Goal: Information Seeking & Learning: Learn about a topic

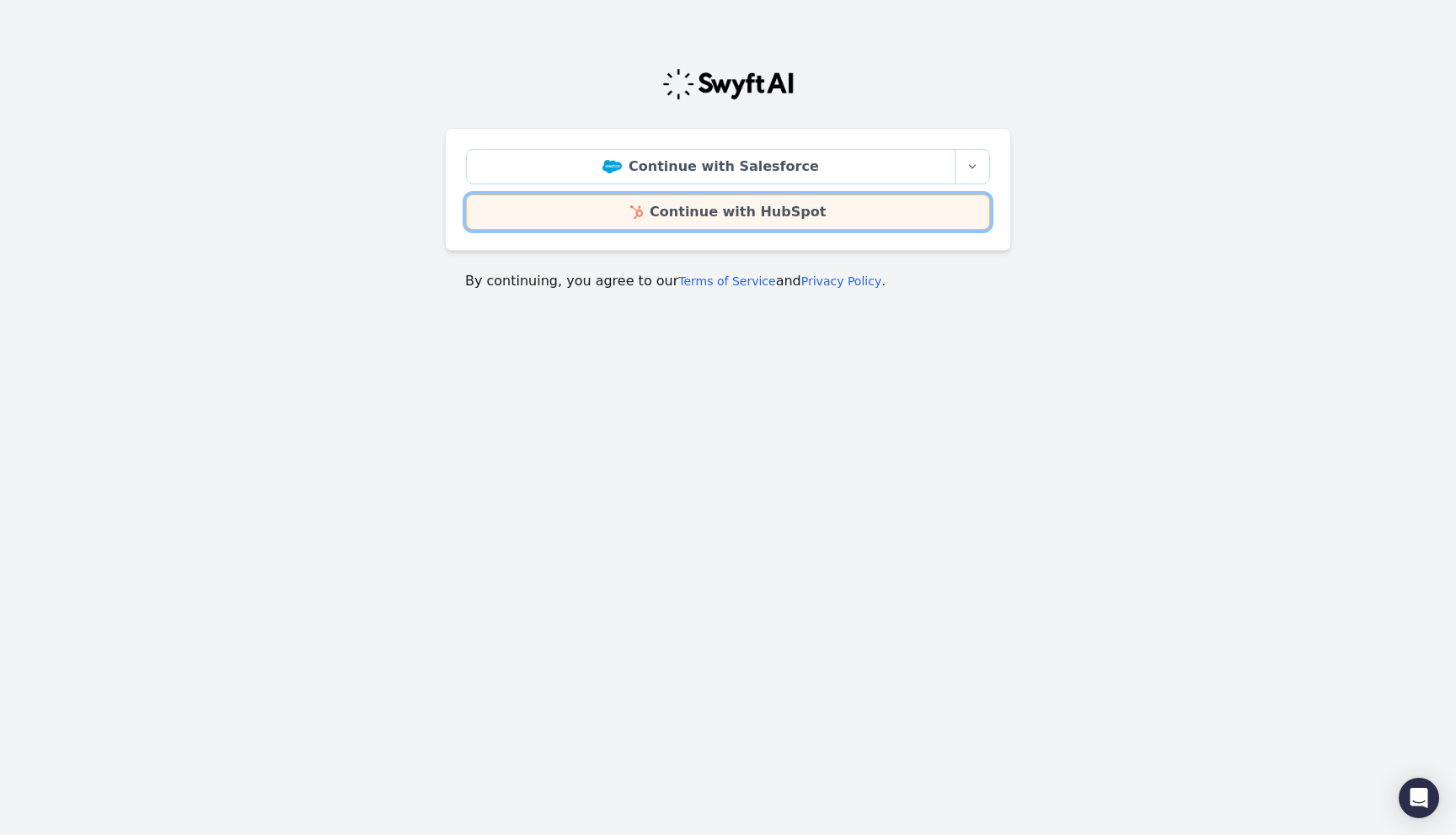
click at [711, 221] on link "Continue with HubSpot" at bounding box center [728, 212] width 524 height 36
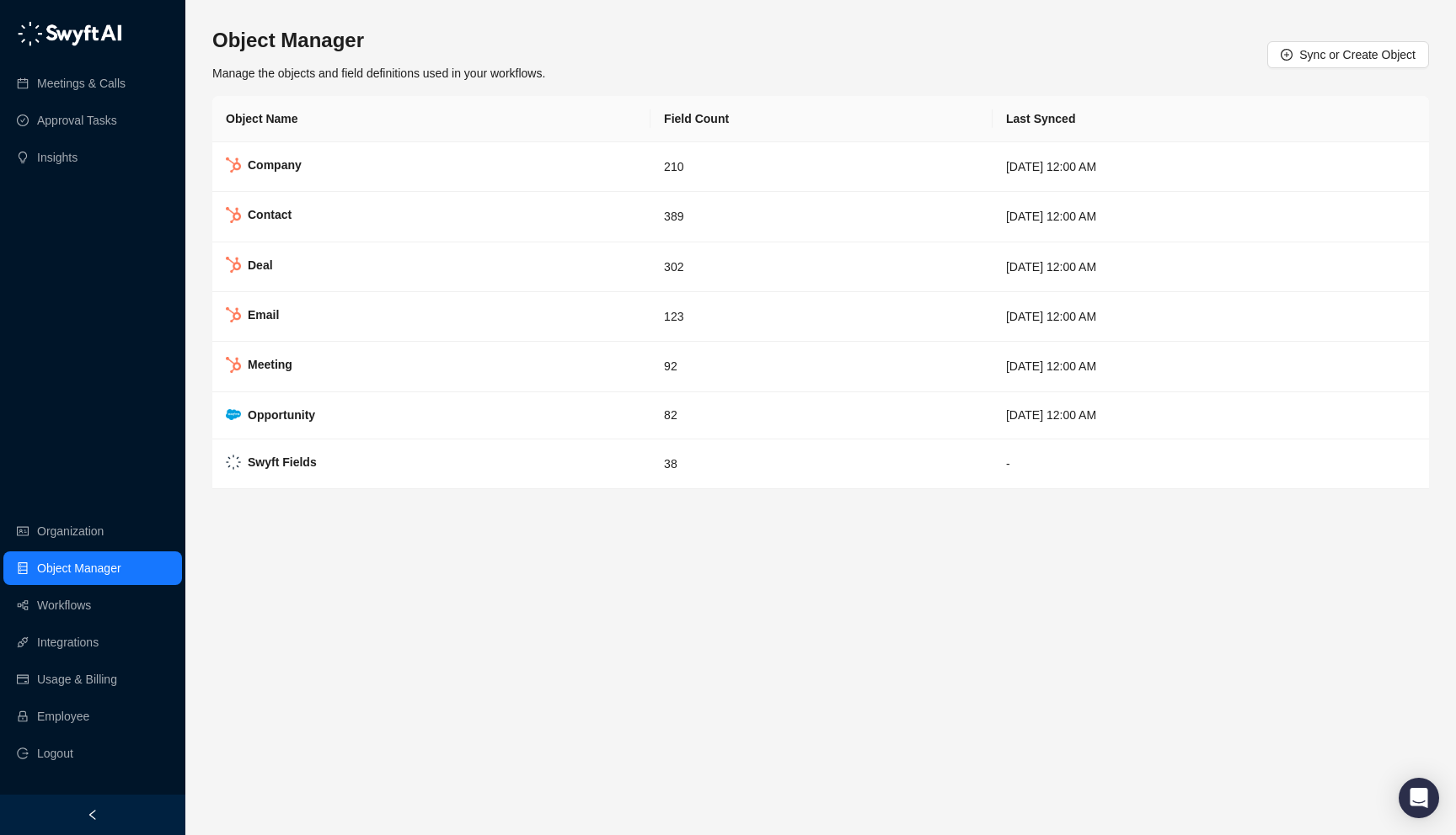
click at [140, 806] on div at bounding box center [93, 815] width 185 height 41
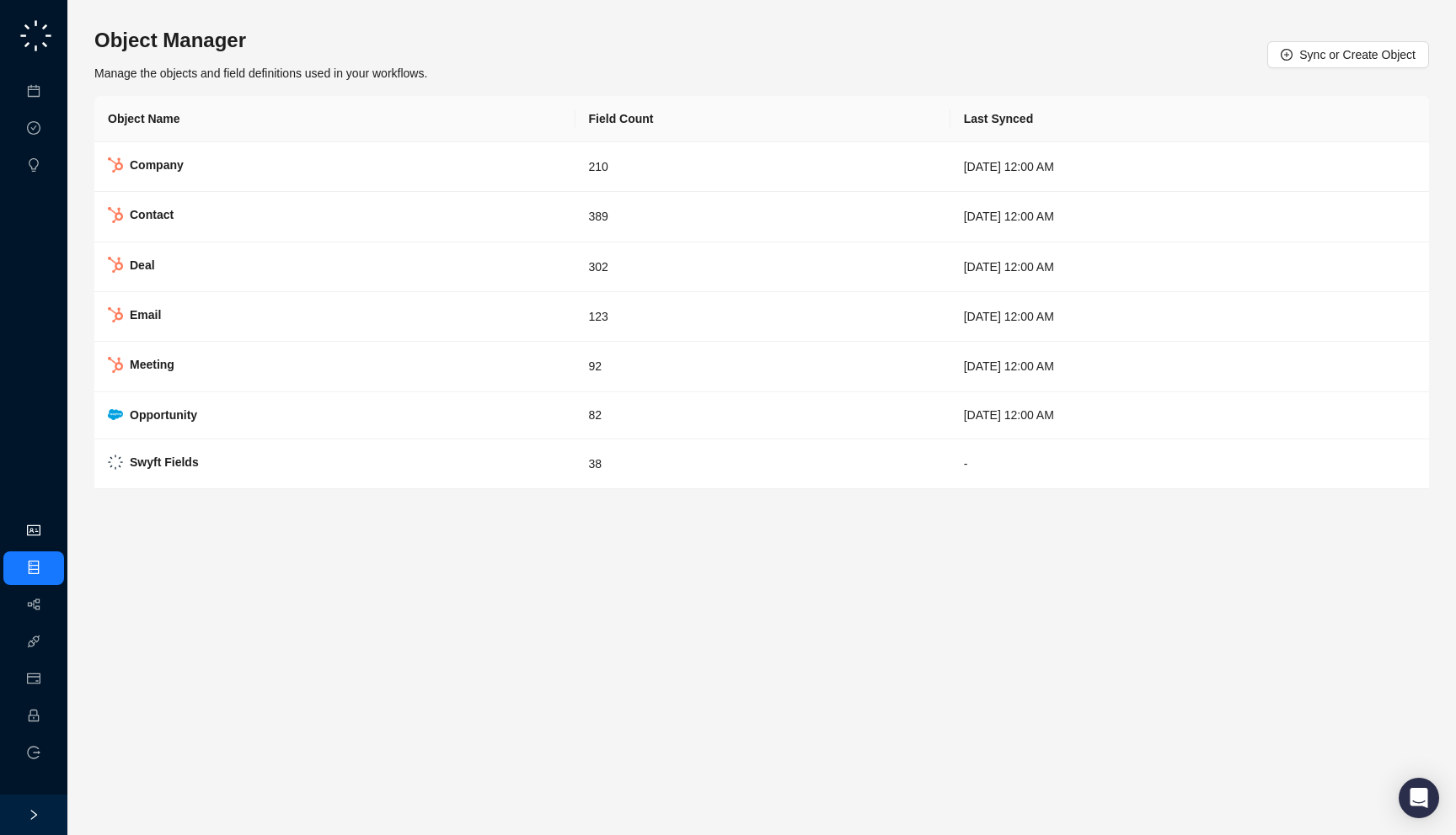
click at [49, 534] on link "Organization" at bounding box center [81, 532] width 67 height 14
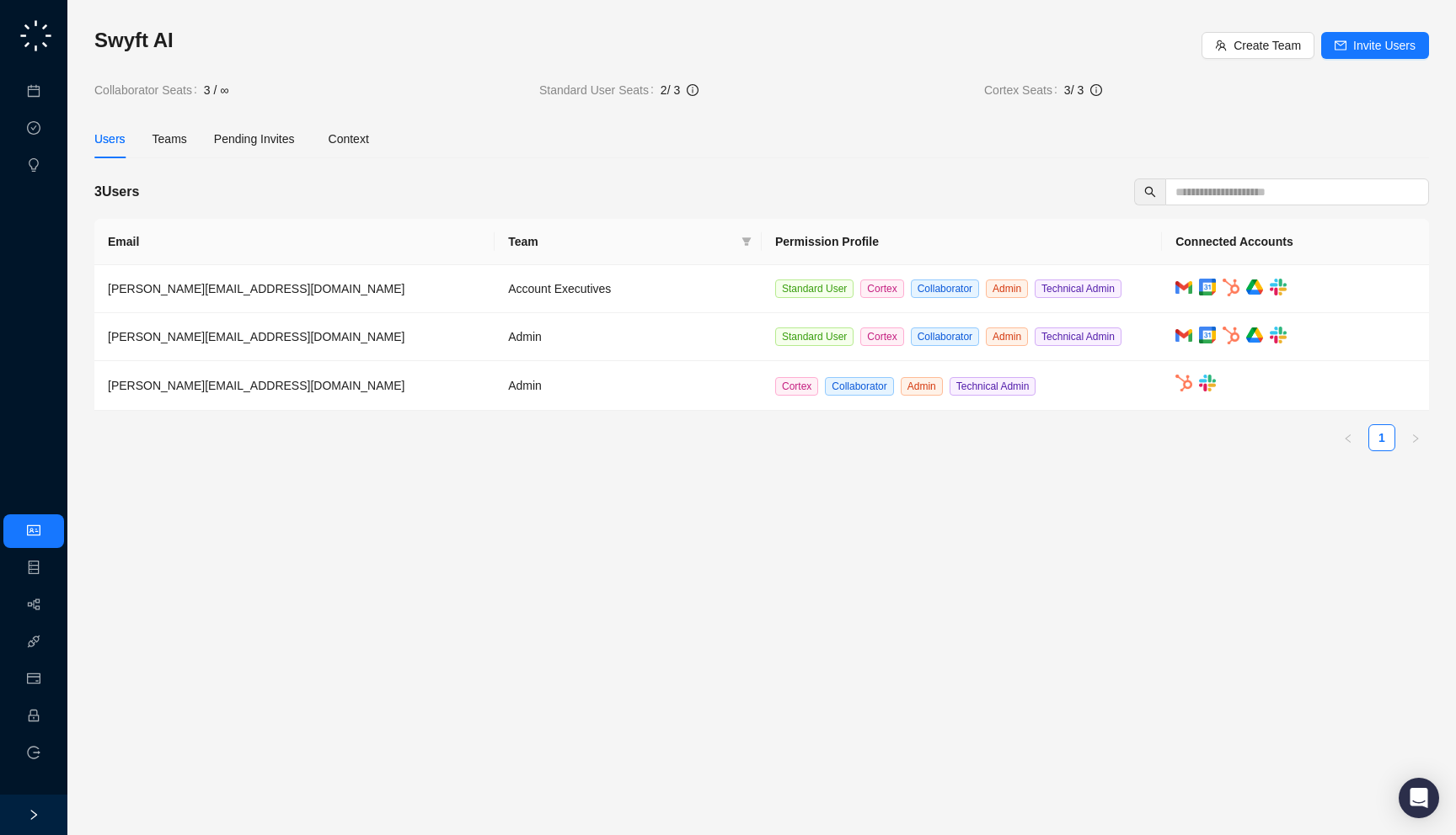
drag, startPoint x: 755, startPoint y: 83, endPoint x: 748, endPoint y: 89, distance: 9.2
click at [748, 89] on span "2 / 3" at bounding box center [816, 89] width 310 height 18
click at [49, 96] on link "Meetings & Calls" at bounding box center [93, 92] width 88 height 14
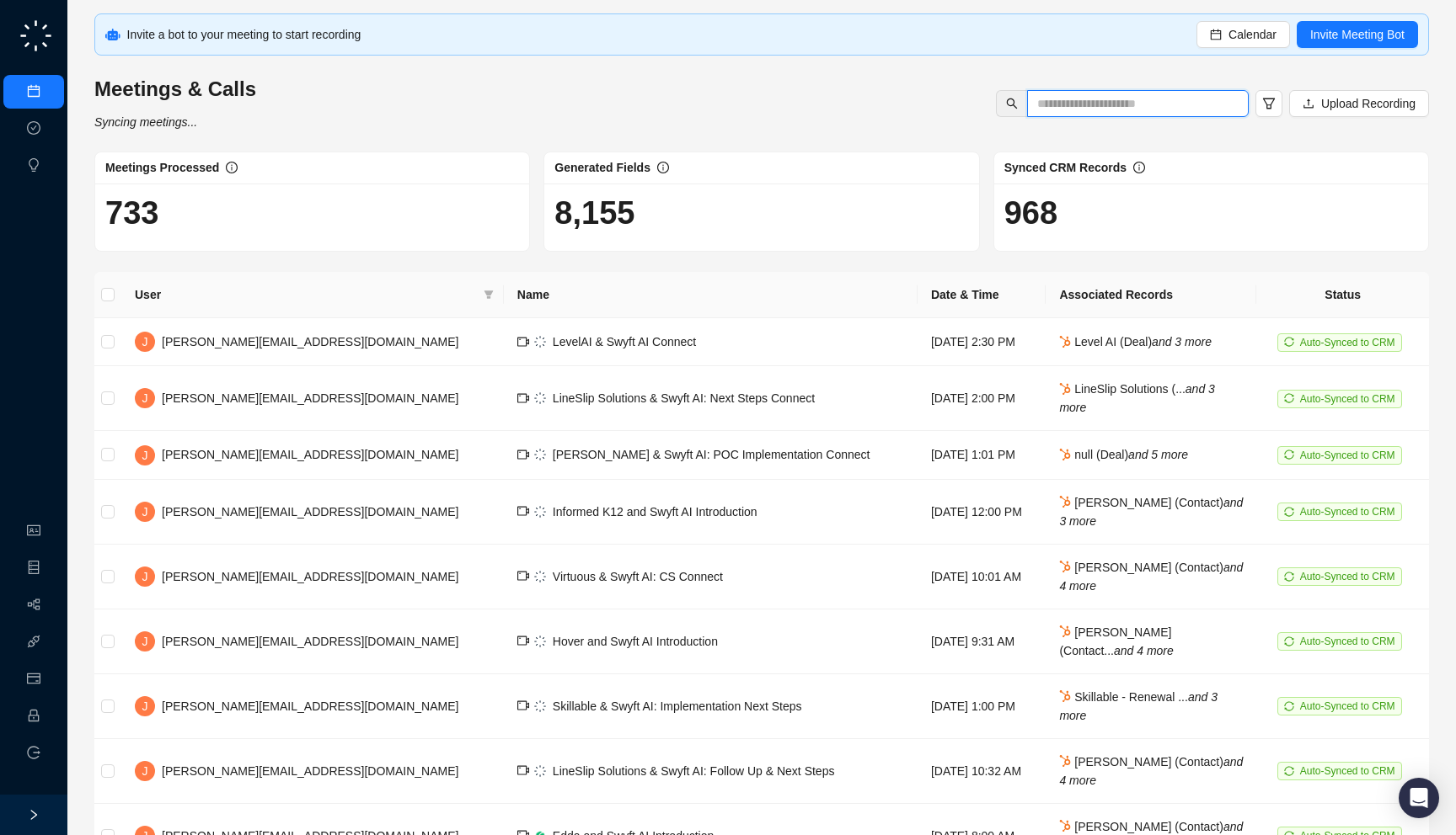
click at [1137, 105] on input "text" at bounding box center [1131, 103] width 188 height 18
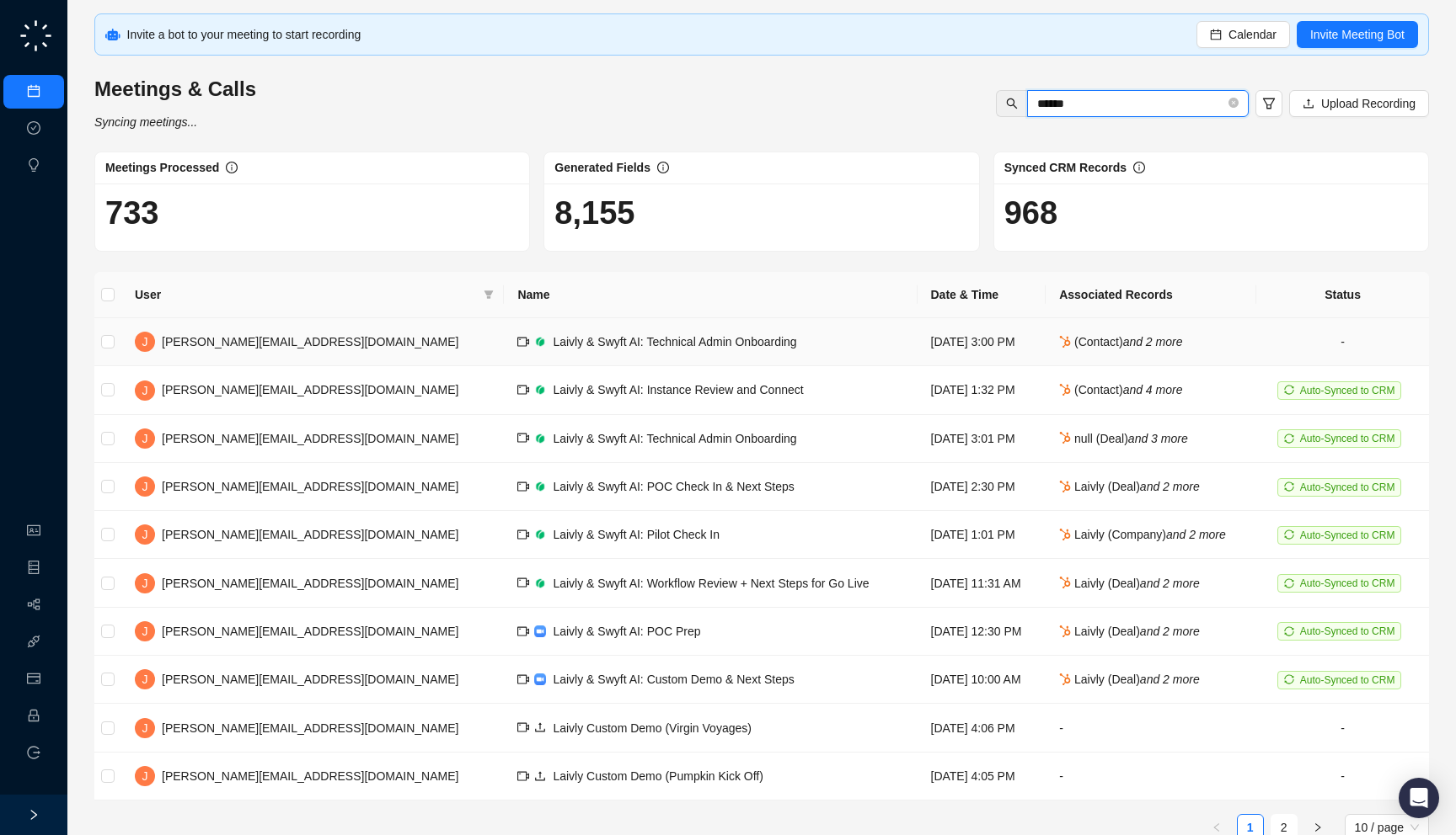
type input "******"
click at [604, 347] on span "Laivly & Swyft AI: Technical Admin Onboarding" at bounding box center [674, 342] width 244 height 14
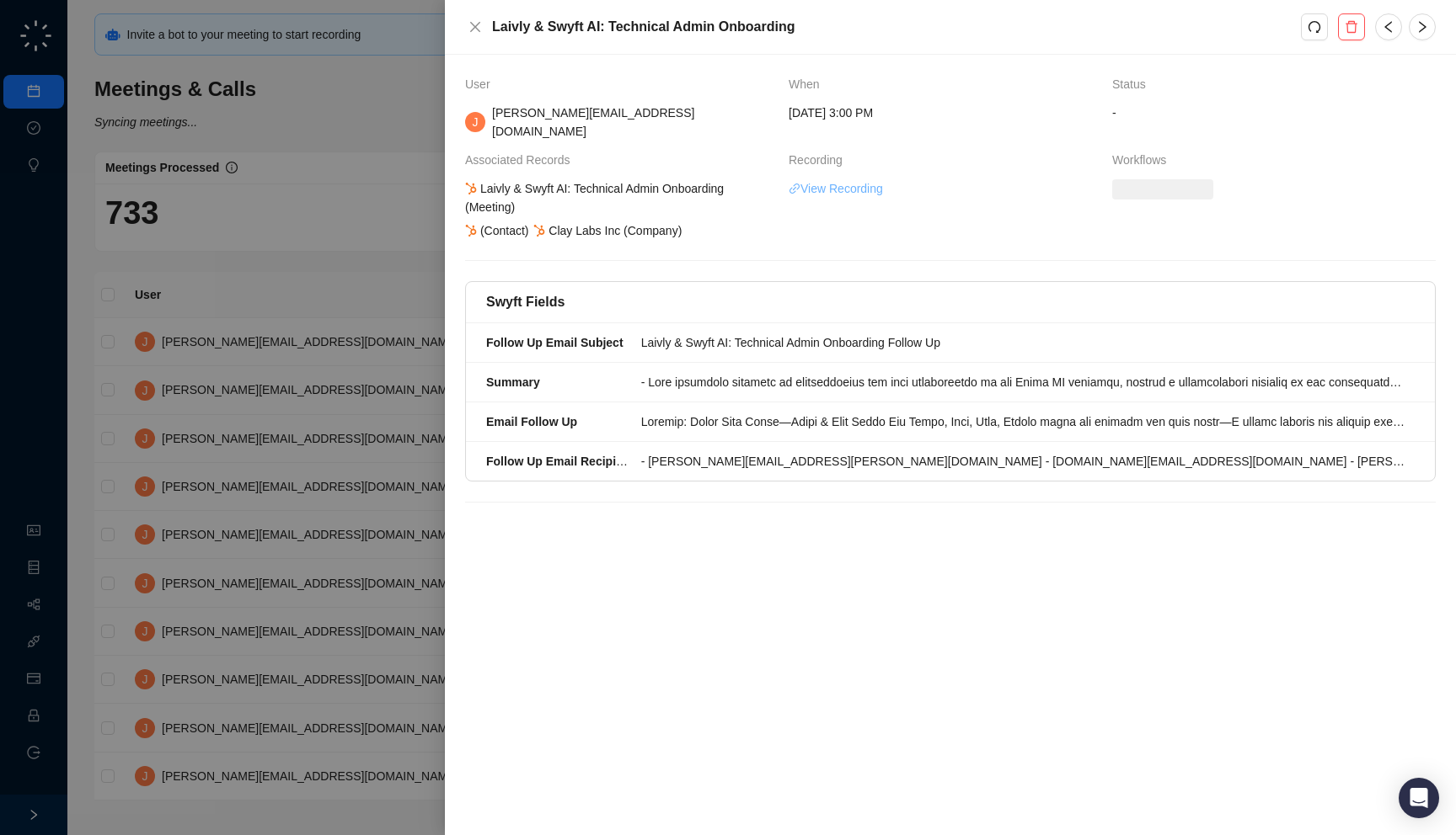
click at [871, 179] on link "View Recording" at bounding box center [835, 188] width 94 height 18
click at [269, 387] on div at bounding box center [728, 418] width 1456 height 835
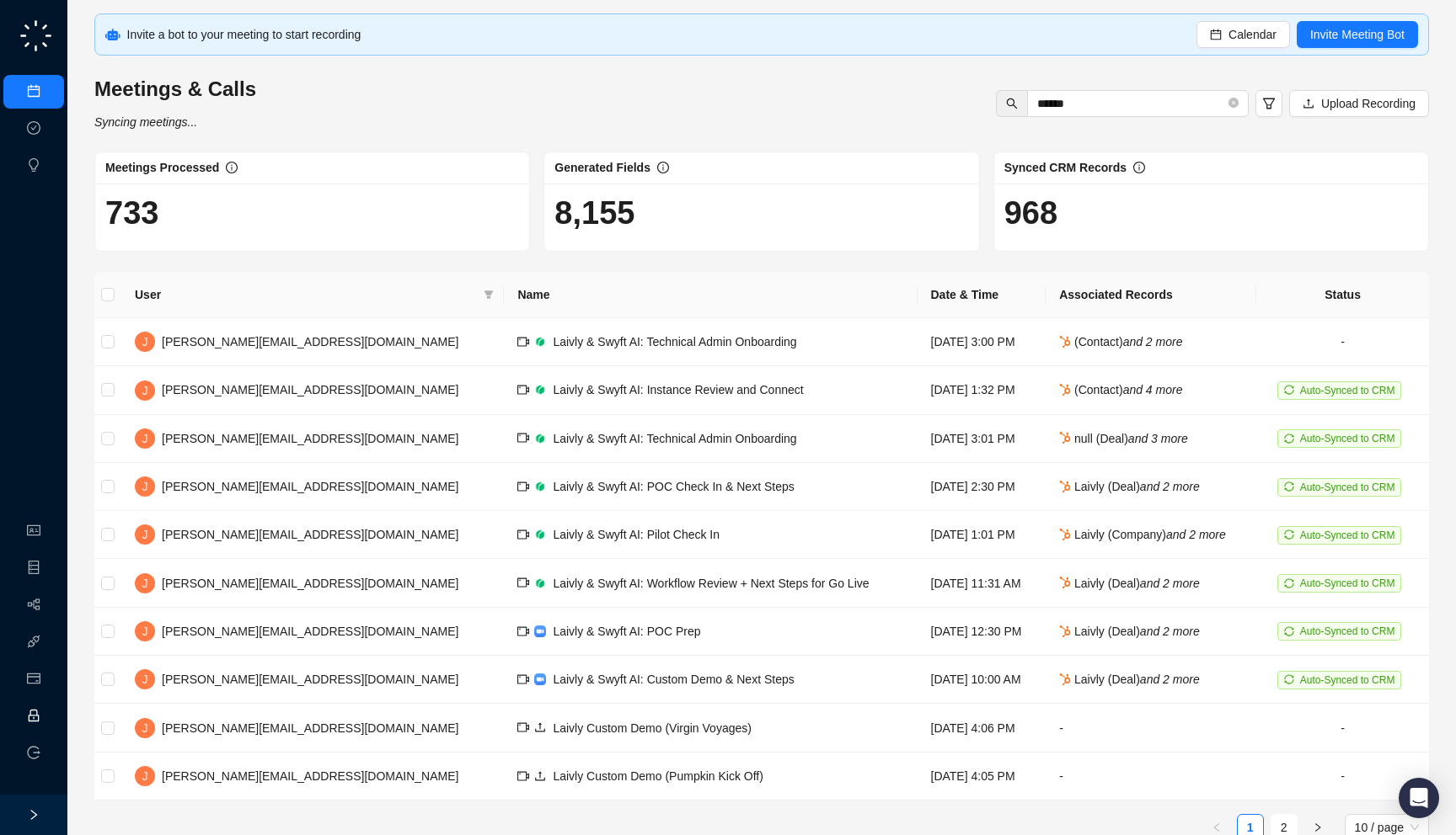
click at [49, 709] on link "Employee" at bounding box center [75, 716] width 52 height 14
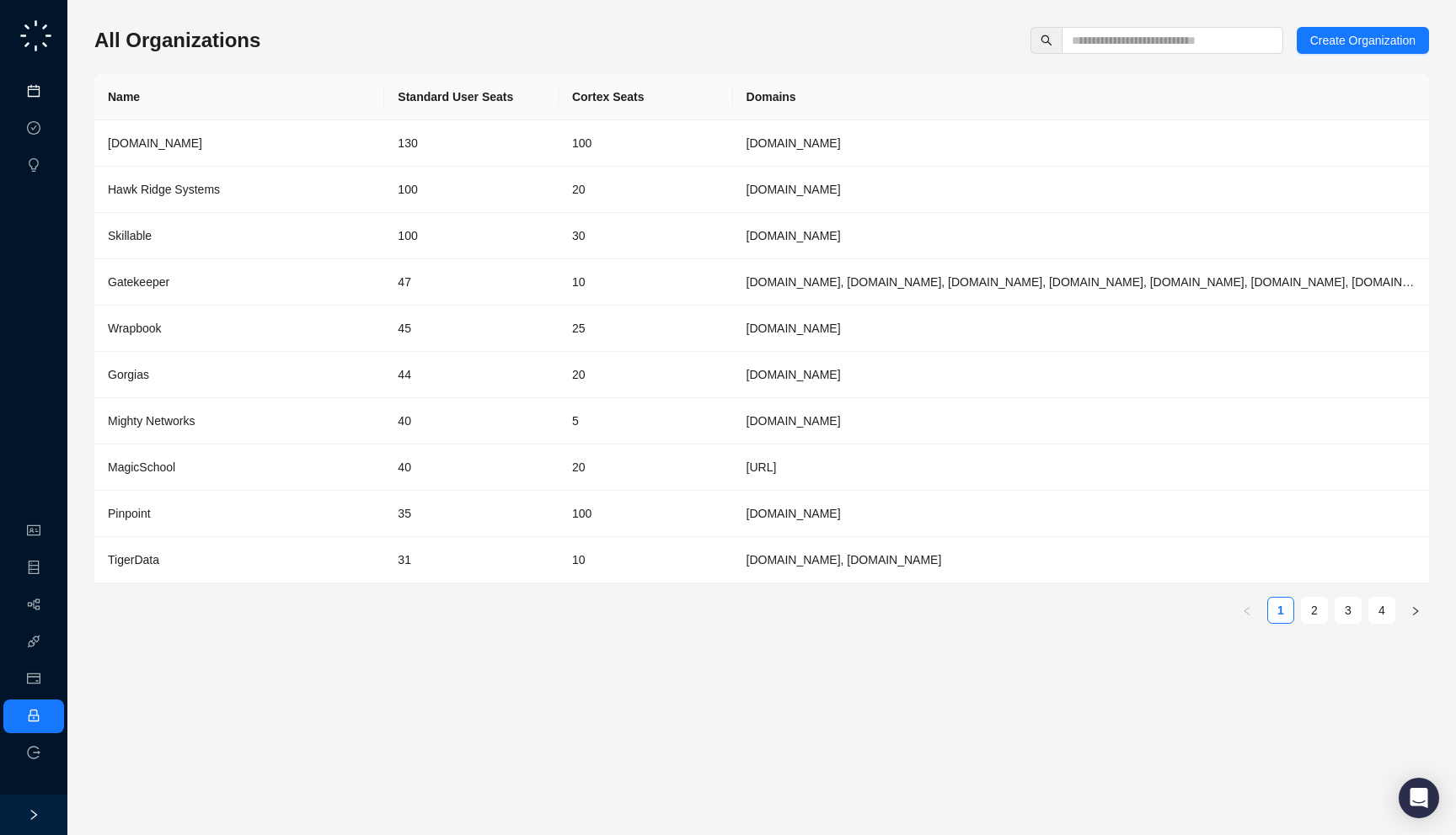
click at [49, 90] on link "Meetings & Calls" at bounding box center [93, 92] width 88 height 14
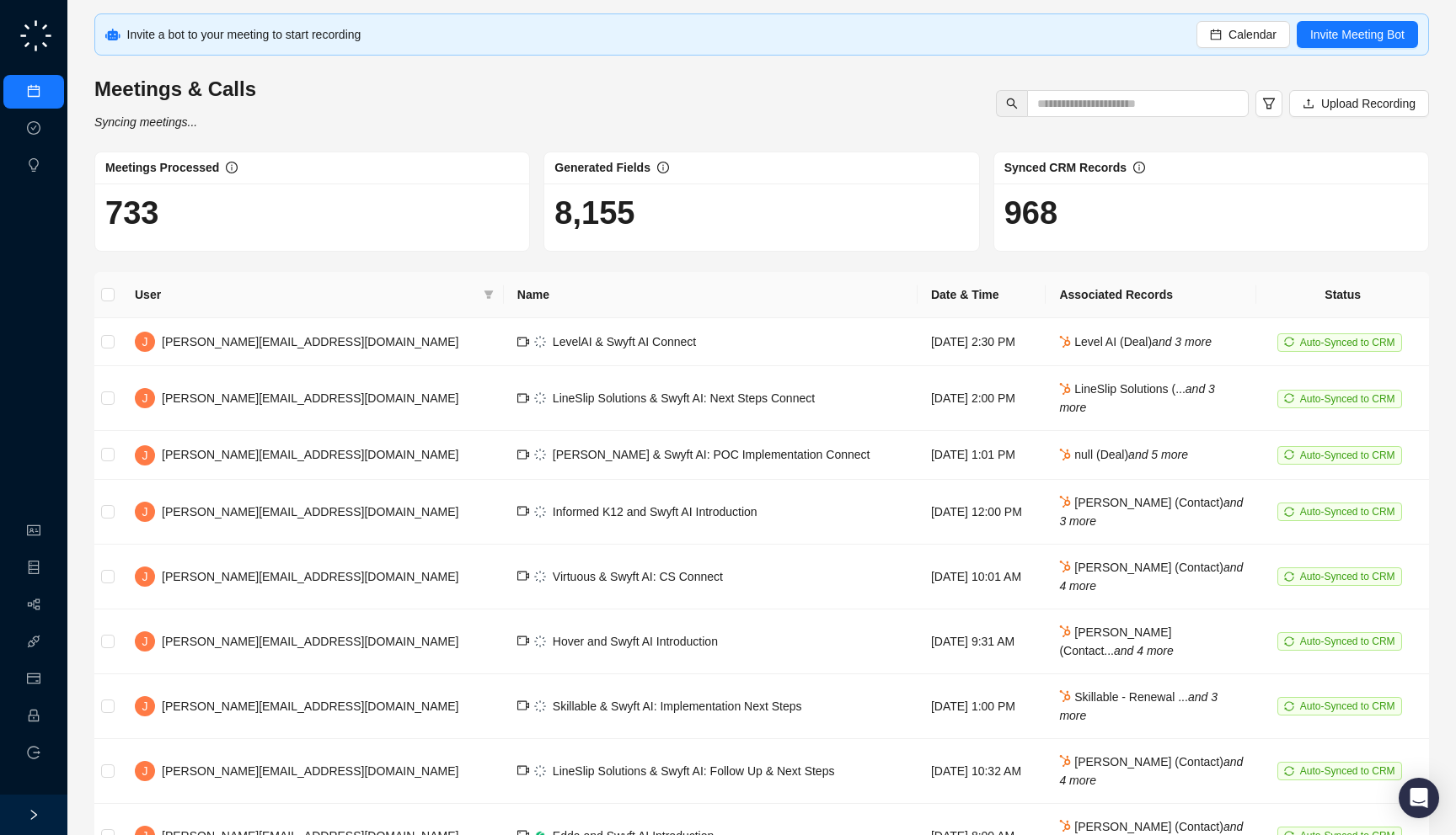
drag, startPoint x: 656, startPoint y: 225, endPoint x: 663, endPoint y: 243, distance: 19.3
click at [663, 243] on div "8,155" at bounding box center [761, 217] width 434 height 68
click at [49, 715] on link "Employee" at bounding box center [75, 716] width 52 height 14
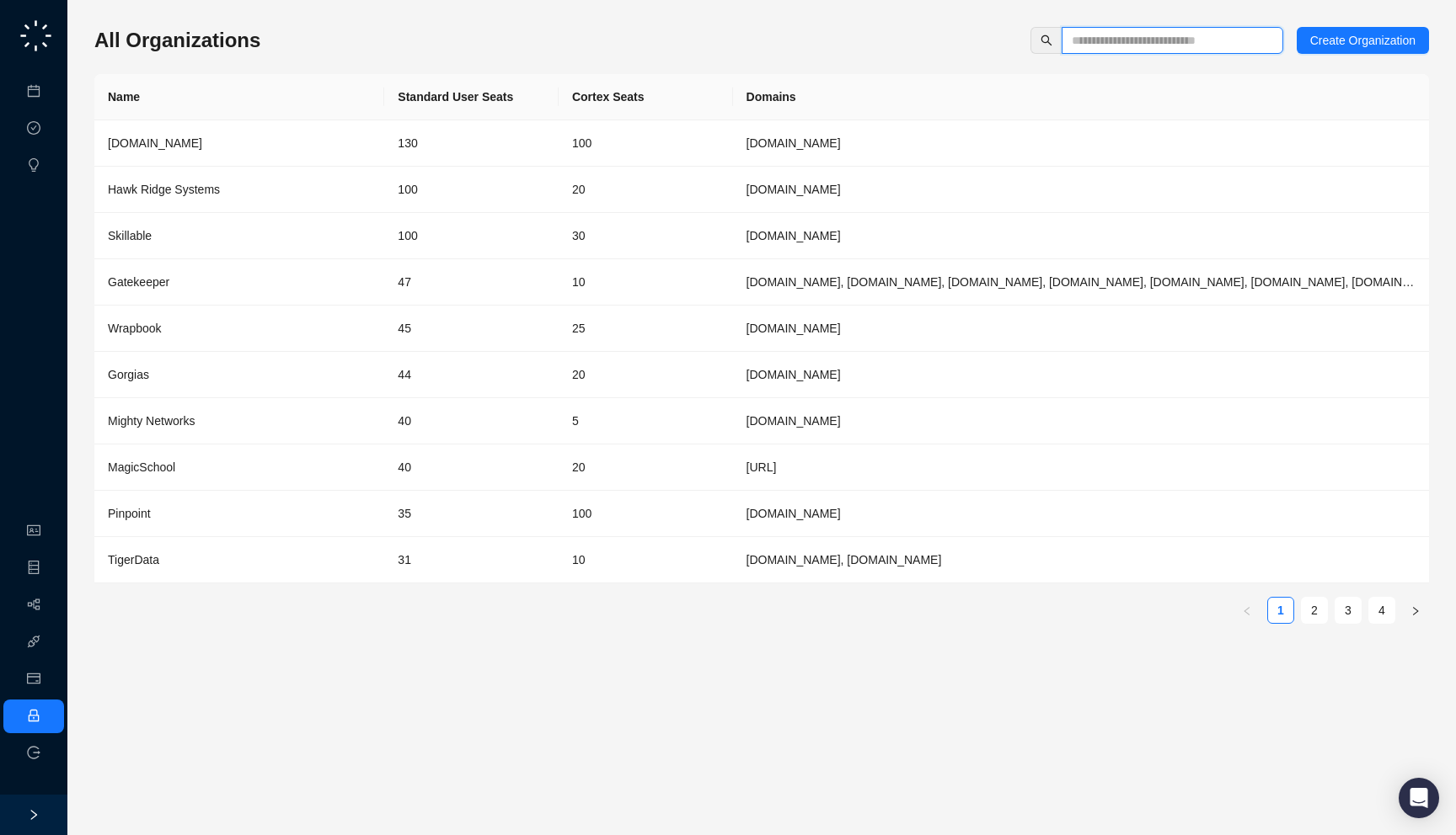
click at [1194, 38] on input "text" at bounding box center [1166, 40] width 188 height 18
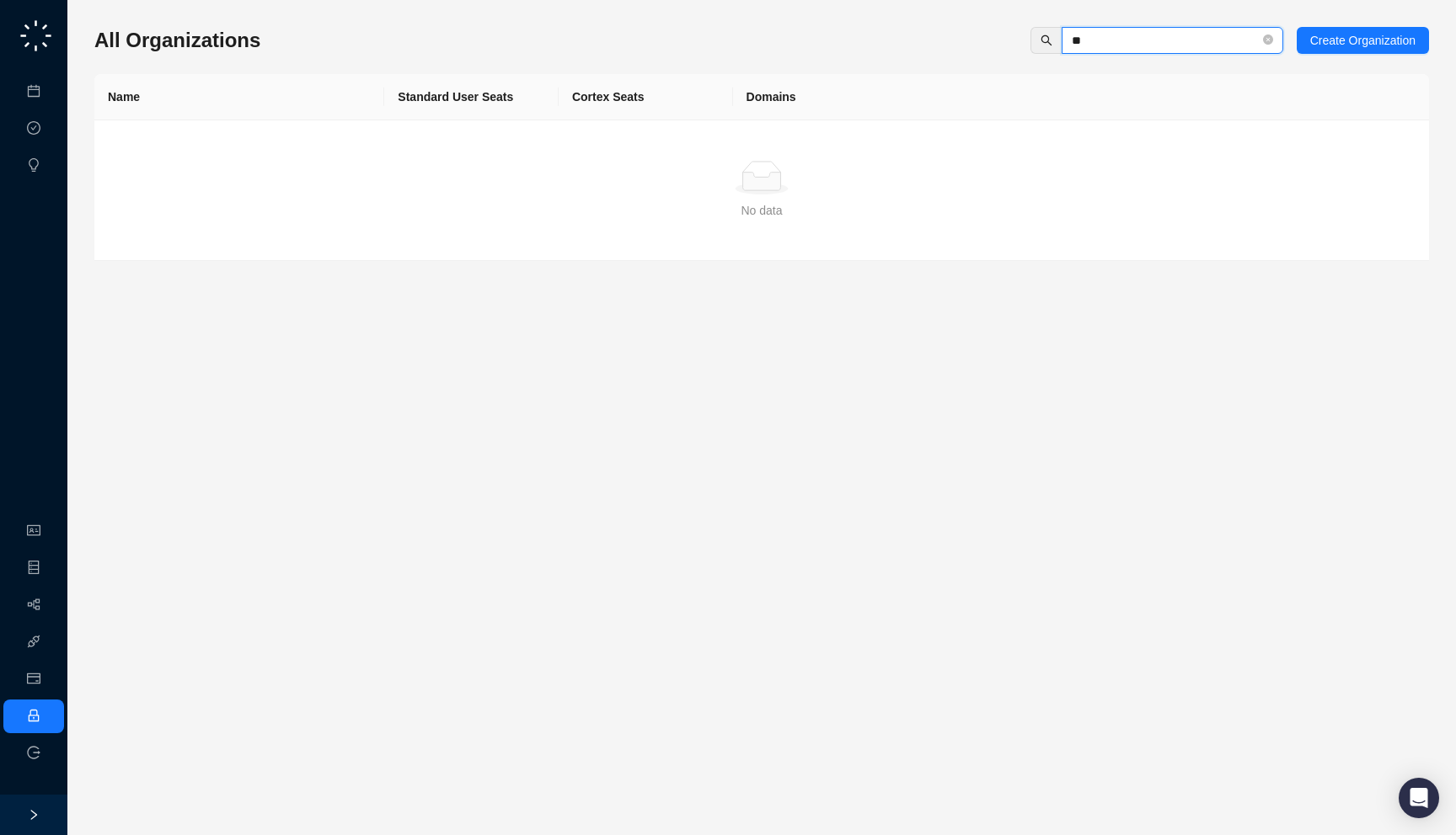
type input "*"
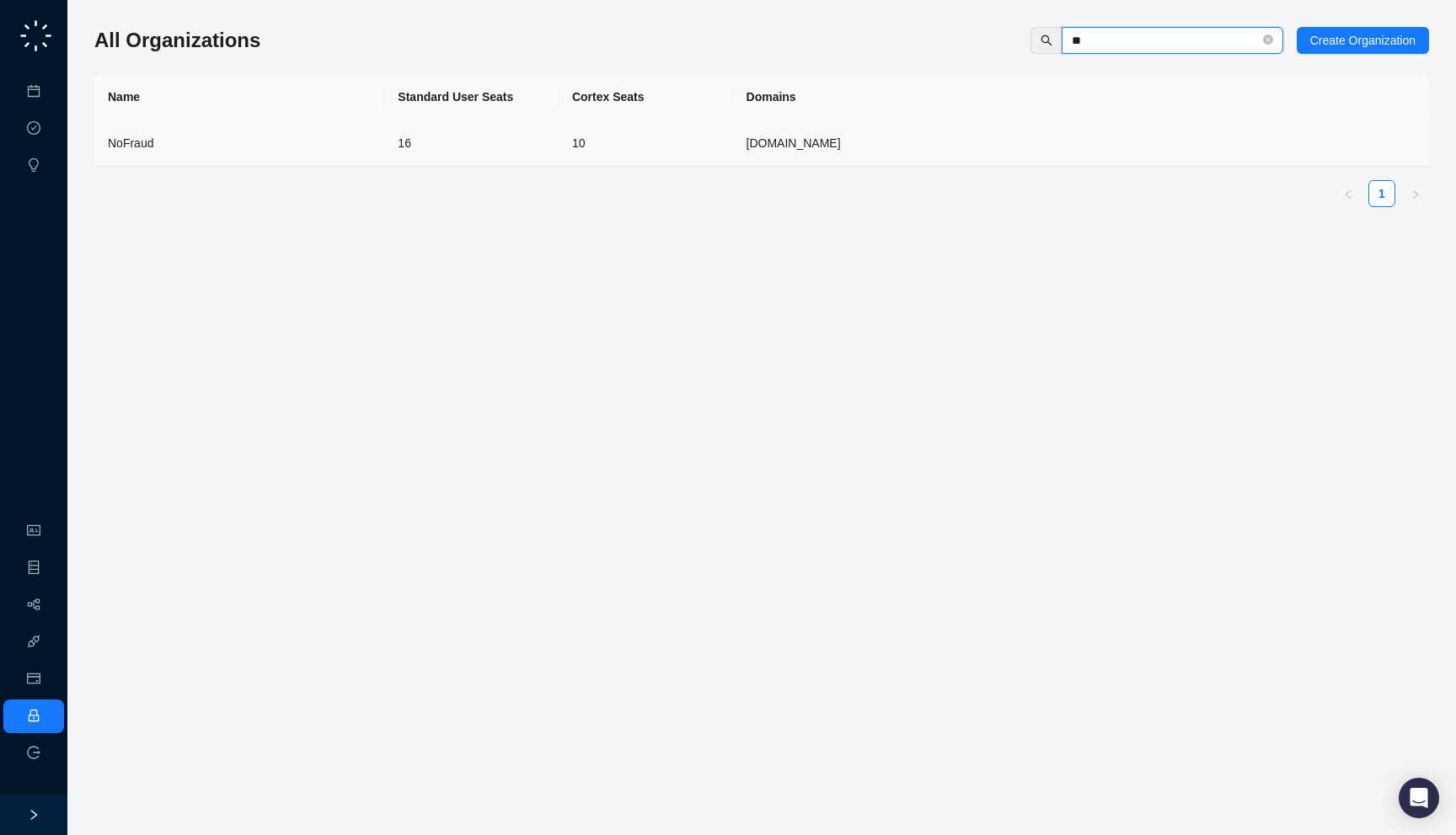
type input "**"
click at [468, 138] on td "16" at bounding box center [471, 143] width 174 height 46
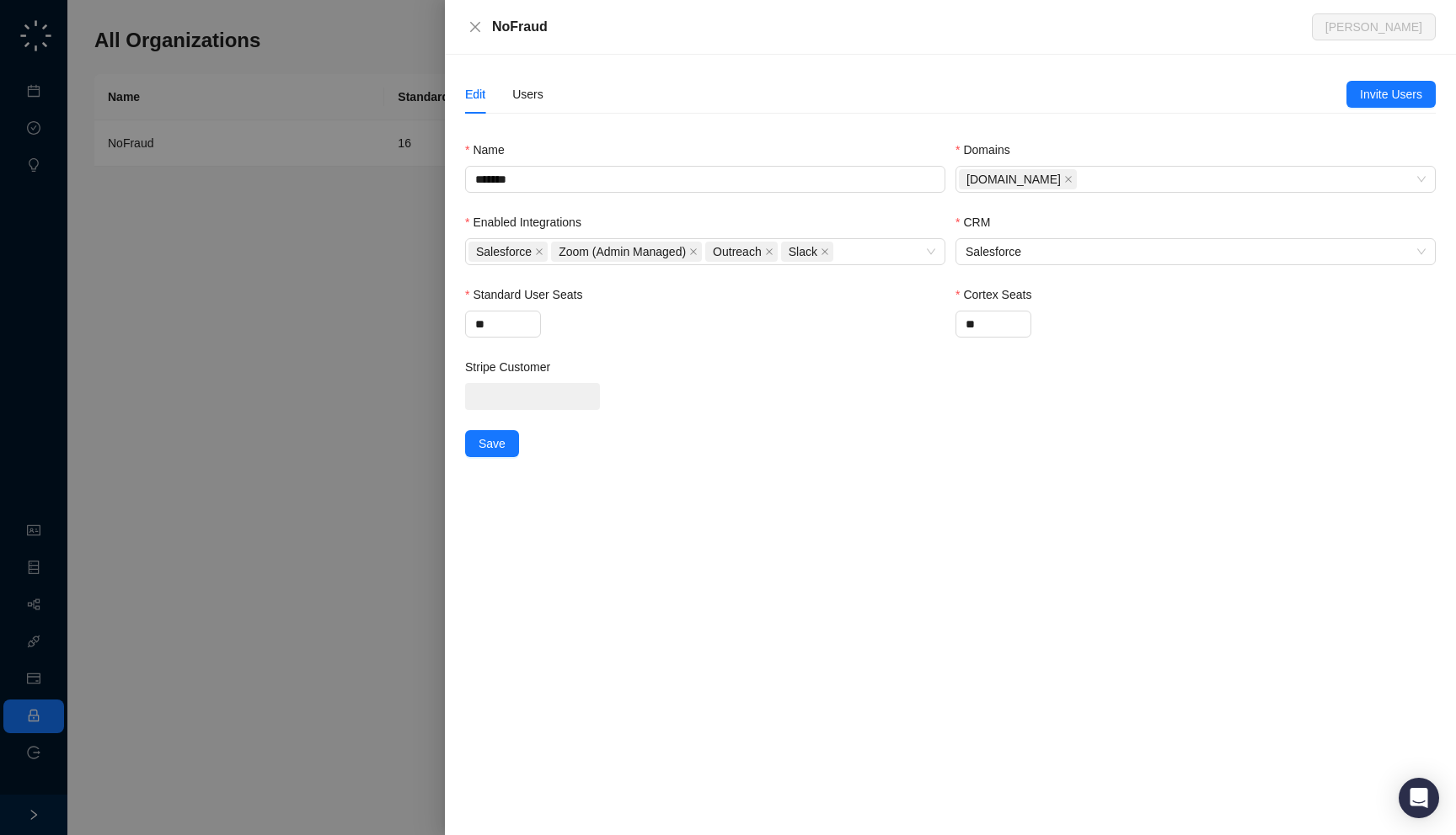
click at [511, 107] on div "Edit Users" at bounding box center [504, 94] width 78 height 39
click at [522, 99] on div "Users" at bounding box center [528, 94] width 31 height 18
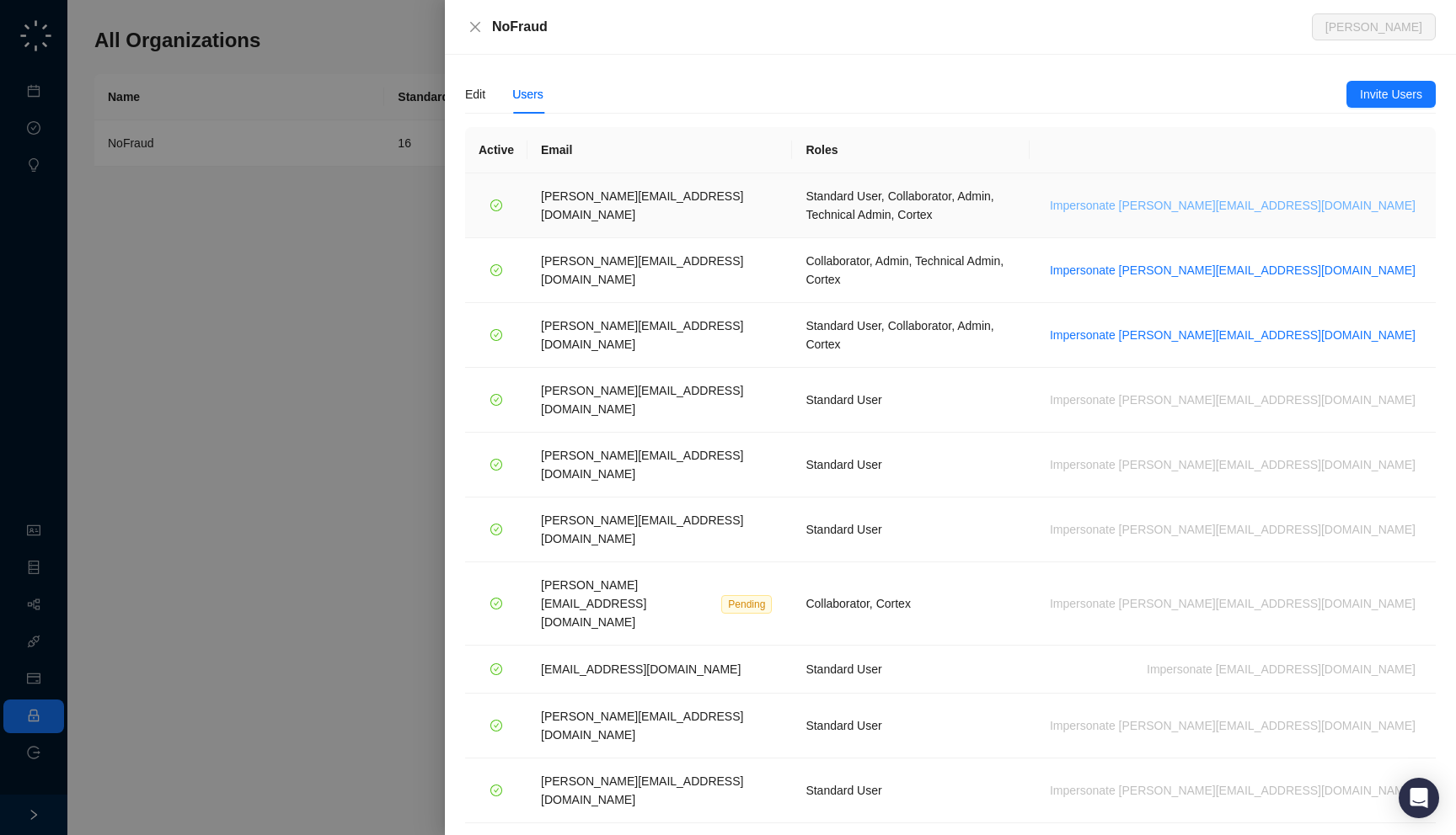
click at [1298, 198] on span "Impersonate h.cline@nofraud.com" at bounding box center [1232, 204] width 366 height 18
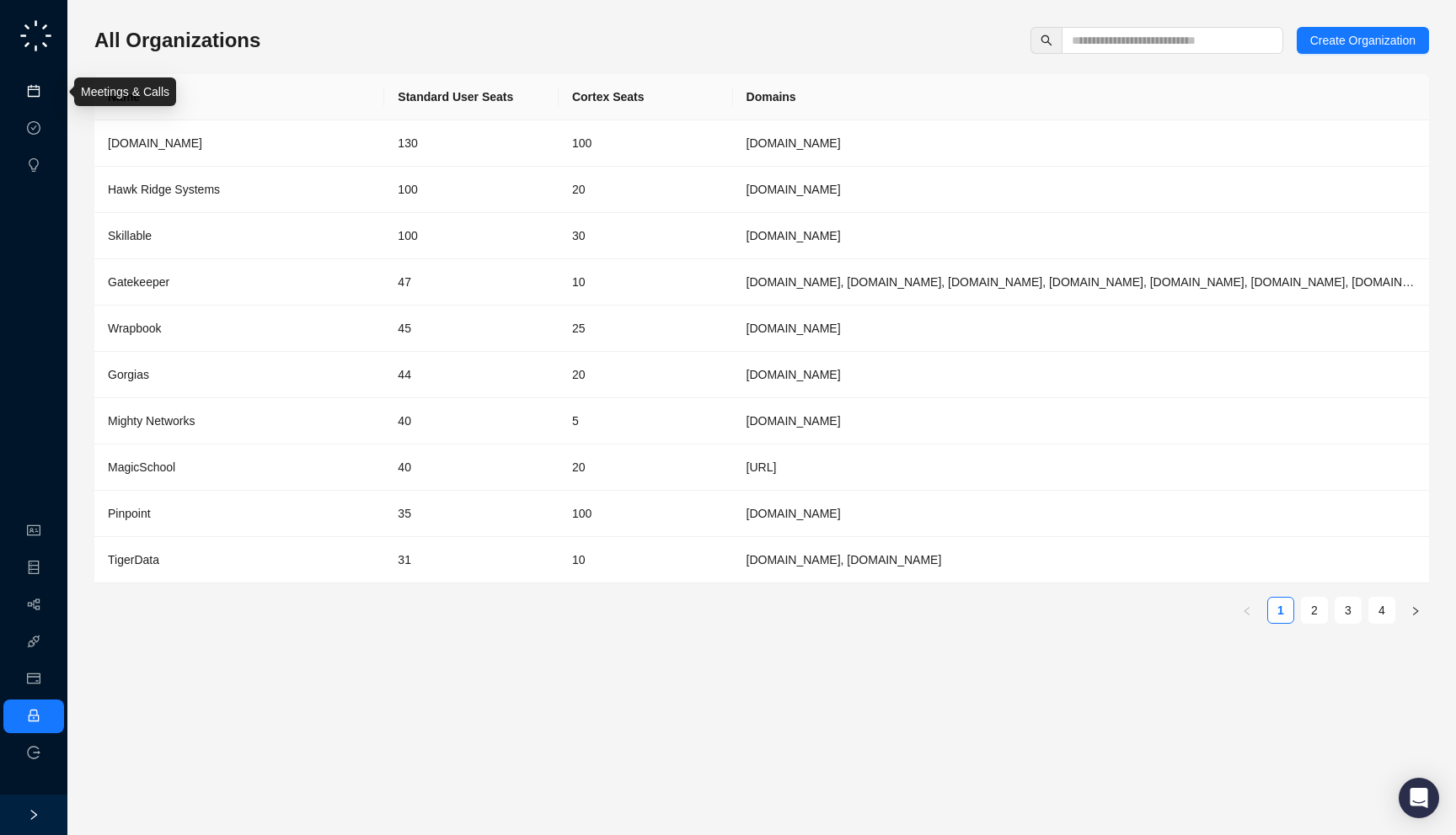
click at [49, 99] on link "Meetings & Calls" at bounding box center [93, 92] width 88 height 14
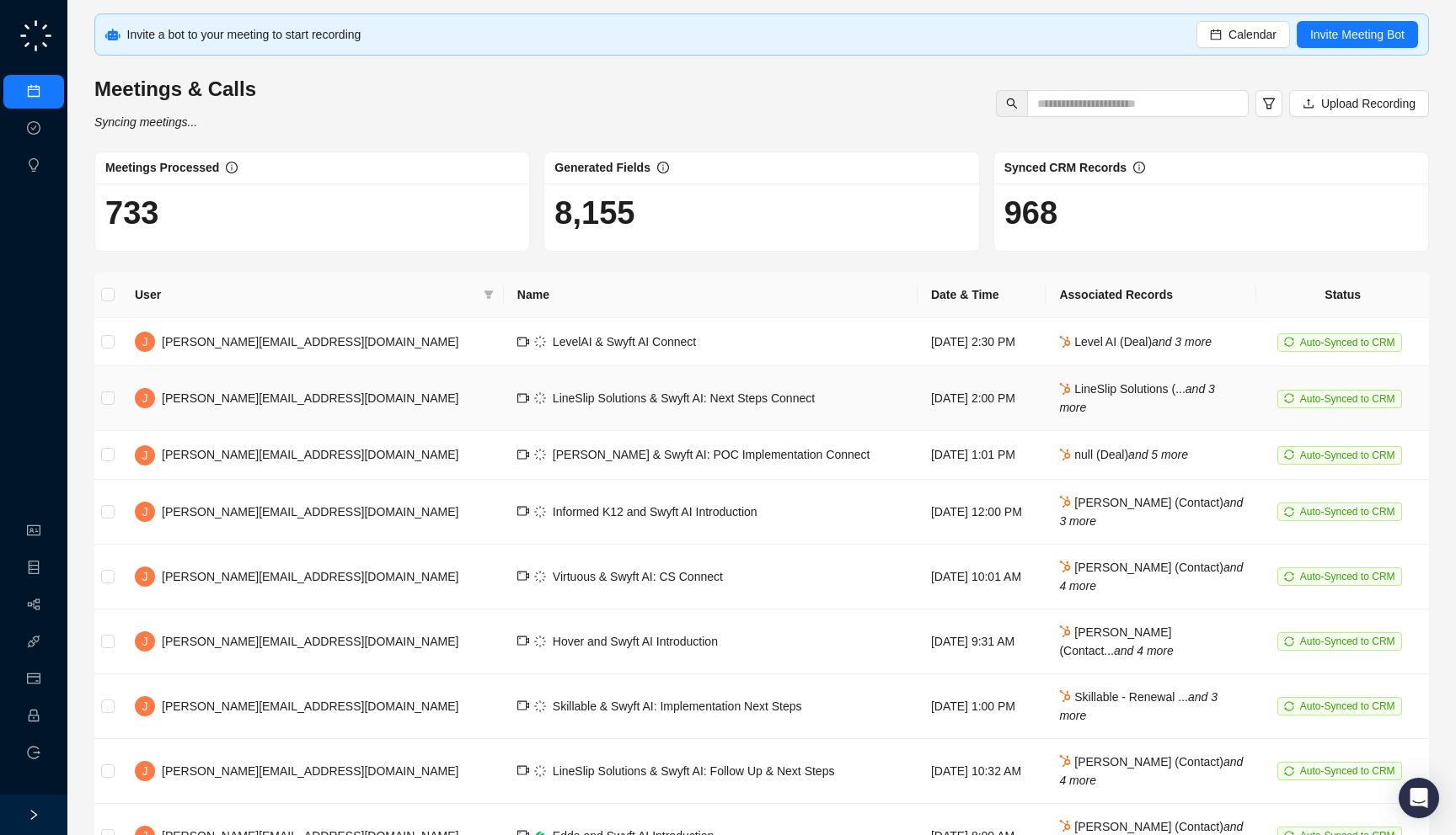
scroll to position [165, 0]
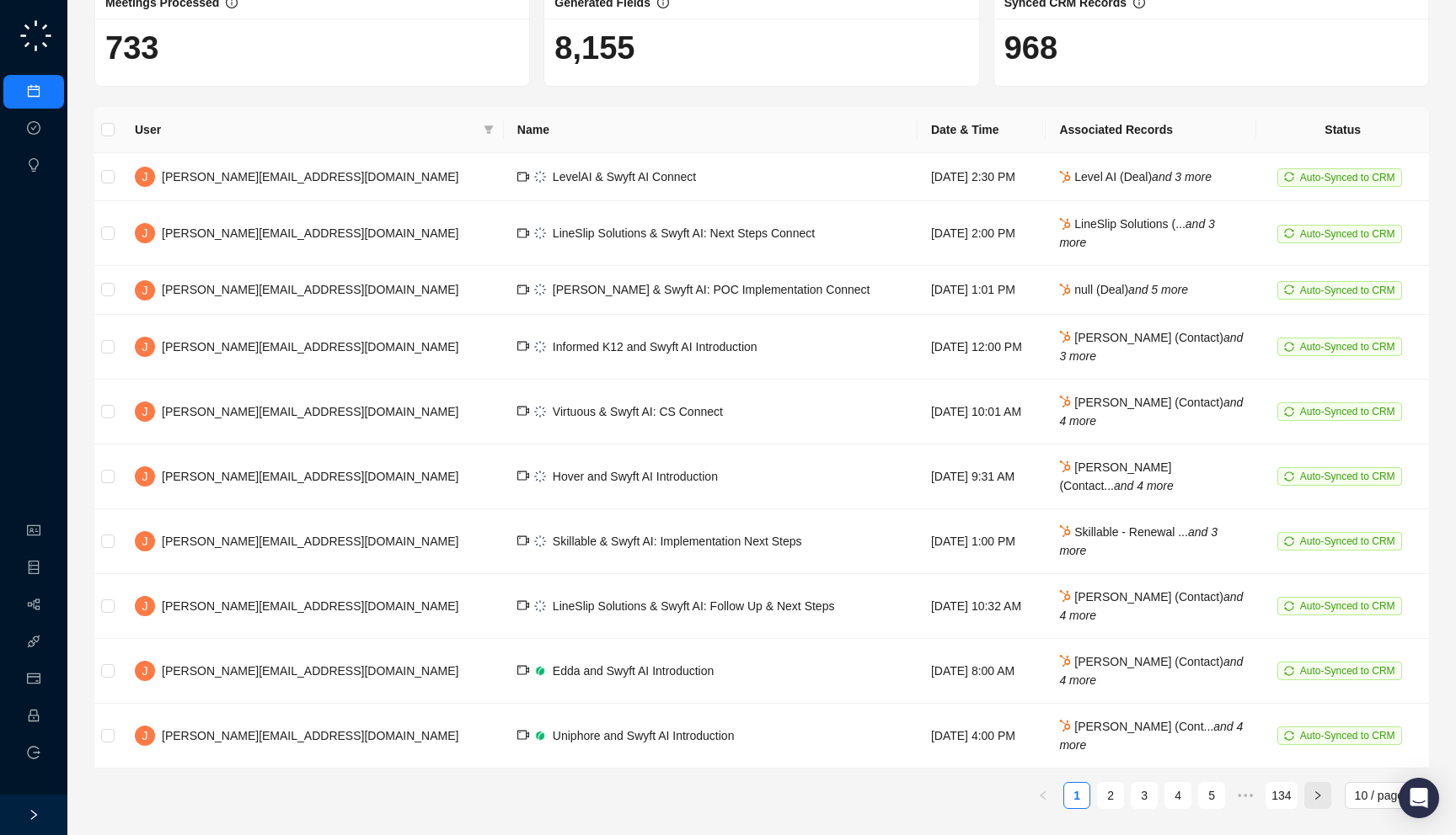
click at [1316, 799] on icon "right" at bounding box center [1318, 796] width 10 height 10
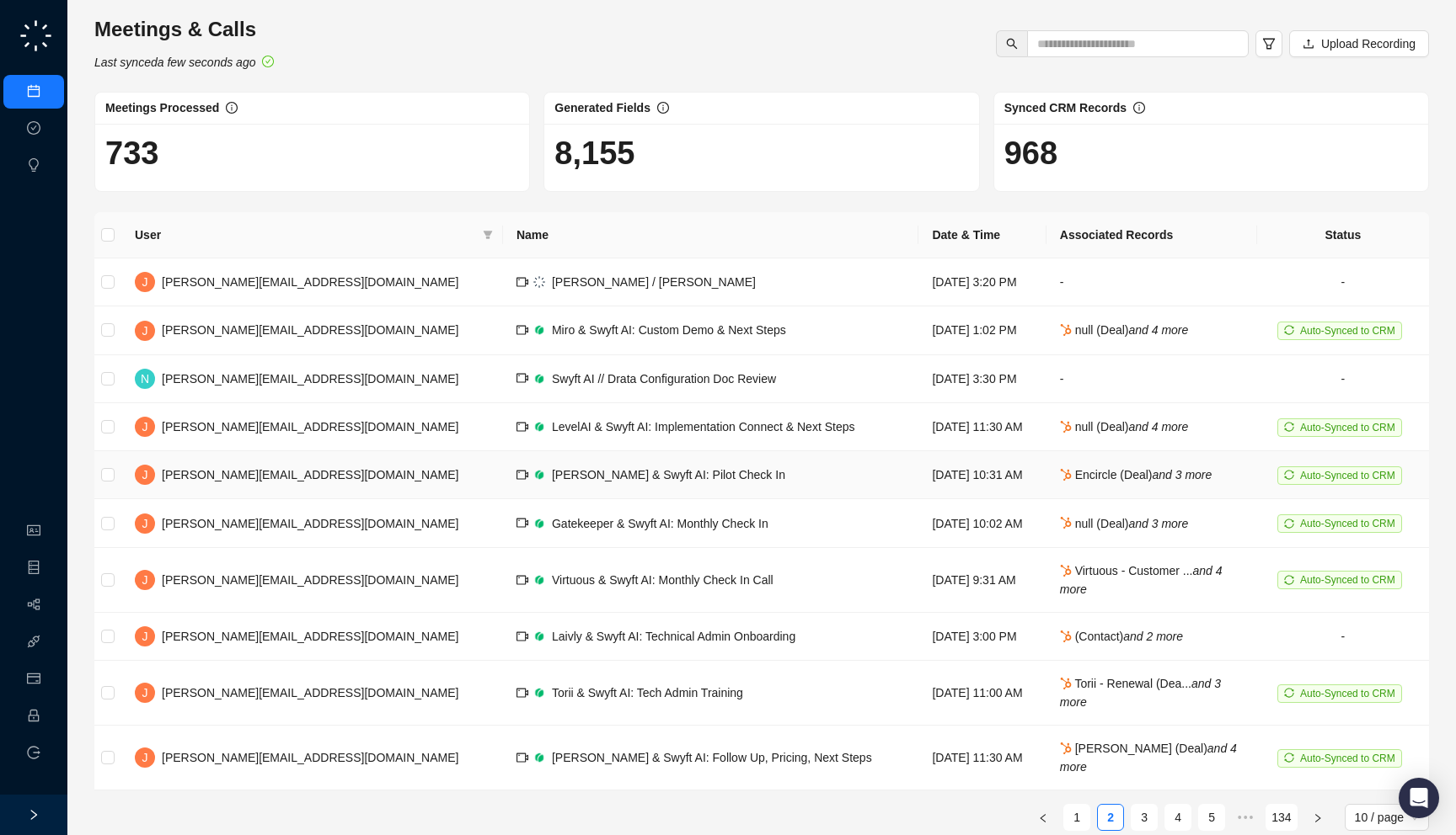
scroll to position [66, 0]
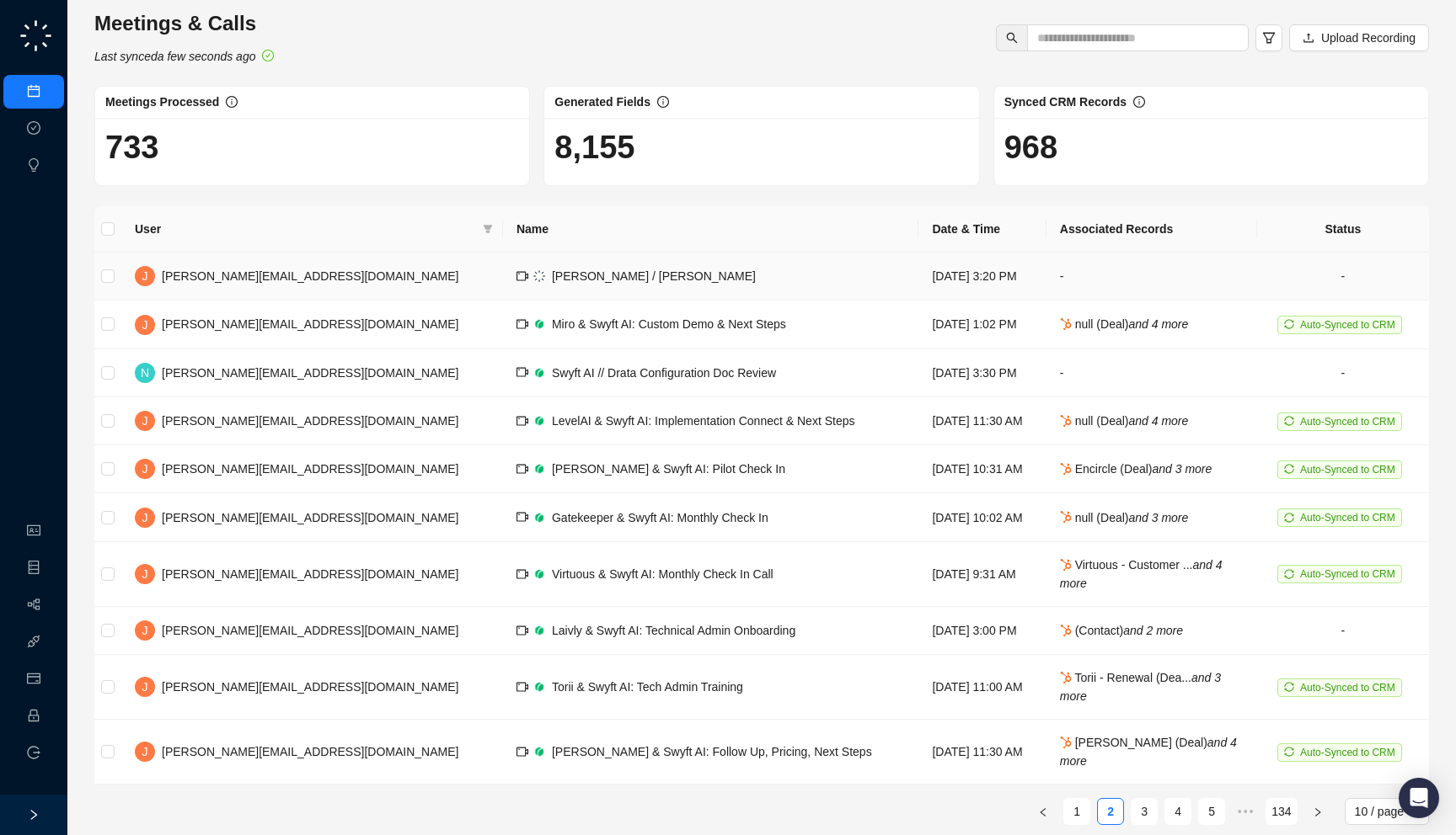
click at [734, 288] on td "[PERSON_NAME] / [PERSON_NAME]" at bounding box center [711, 276] width 416 height 48
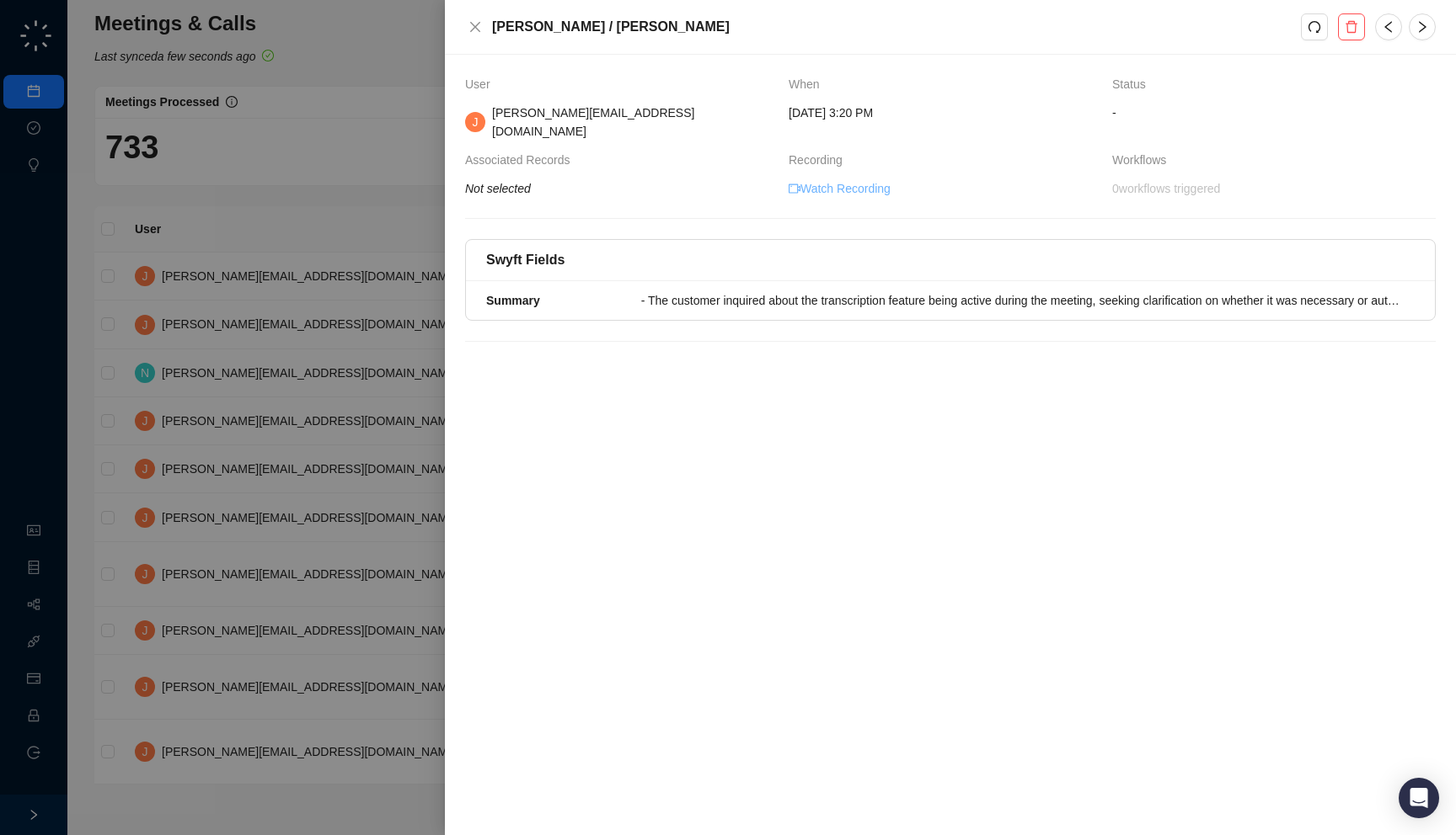
click at [865, 179] on link "Watch Recording" at bounding box center [840, 188] width 102 height 18
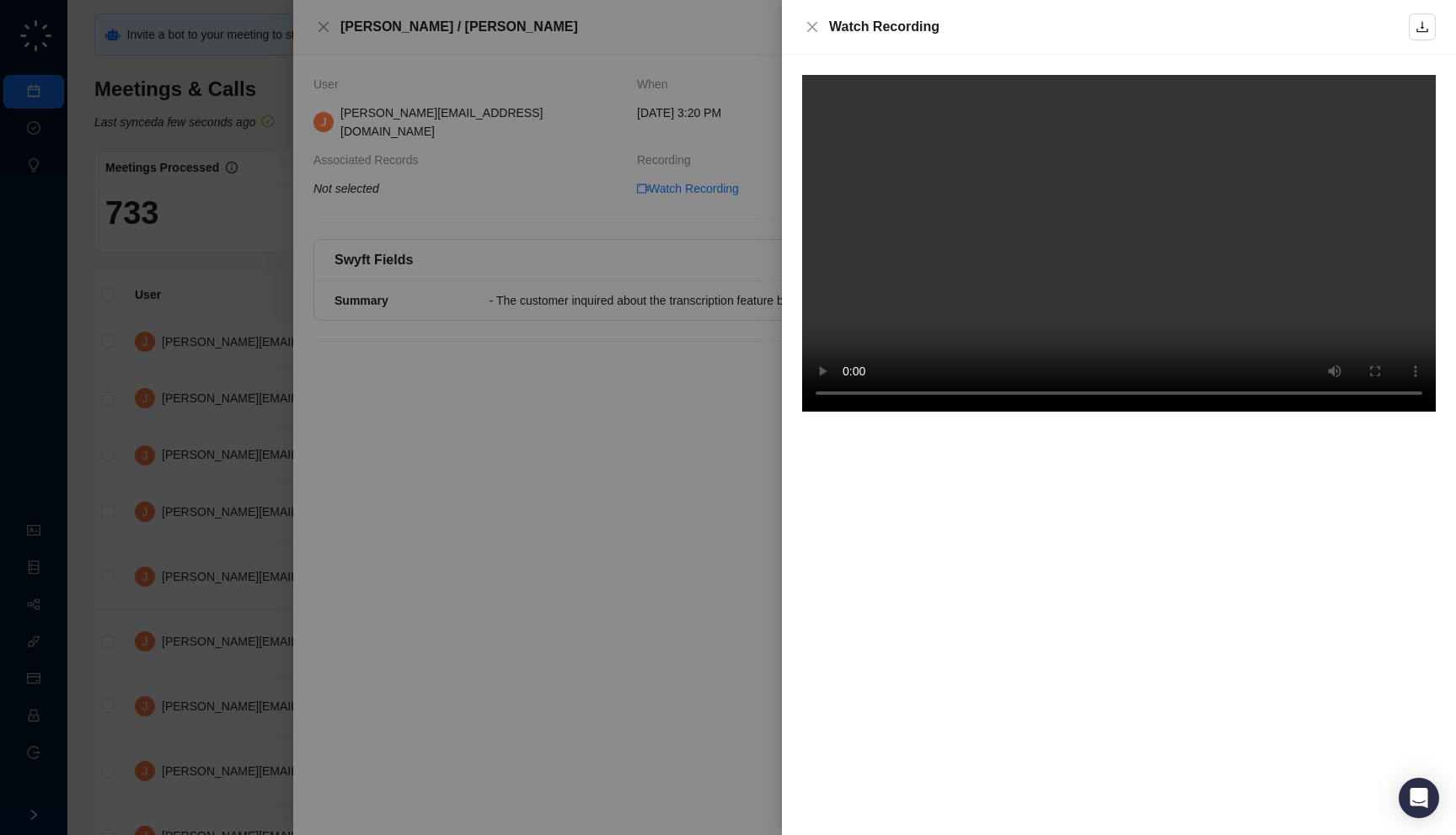
click at [707, 409] on div at bounding box center [728, 418] width 1456 height 835
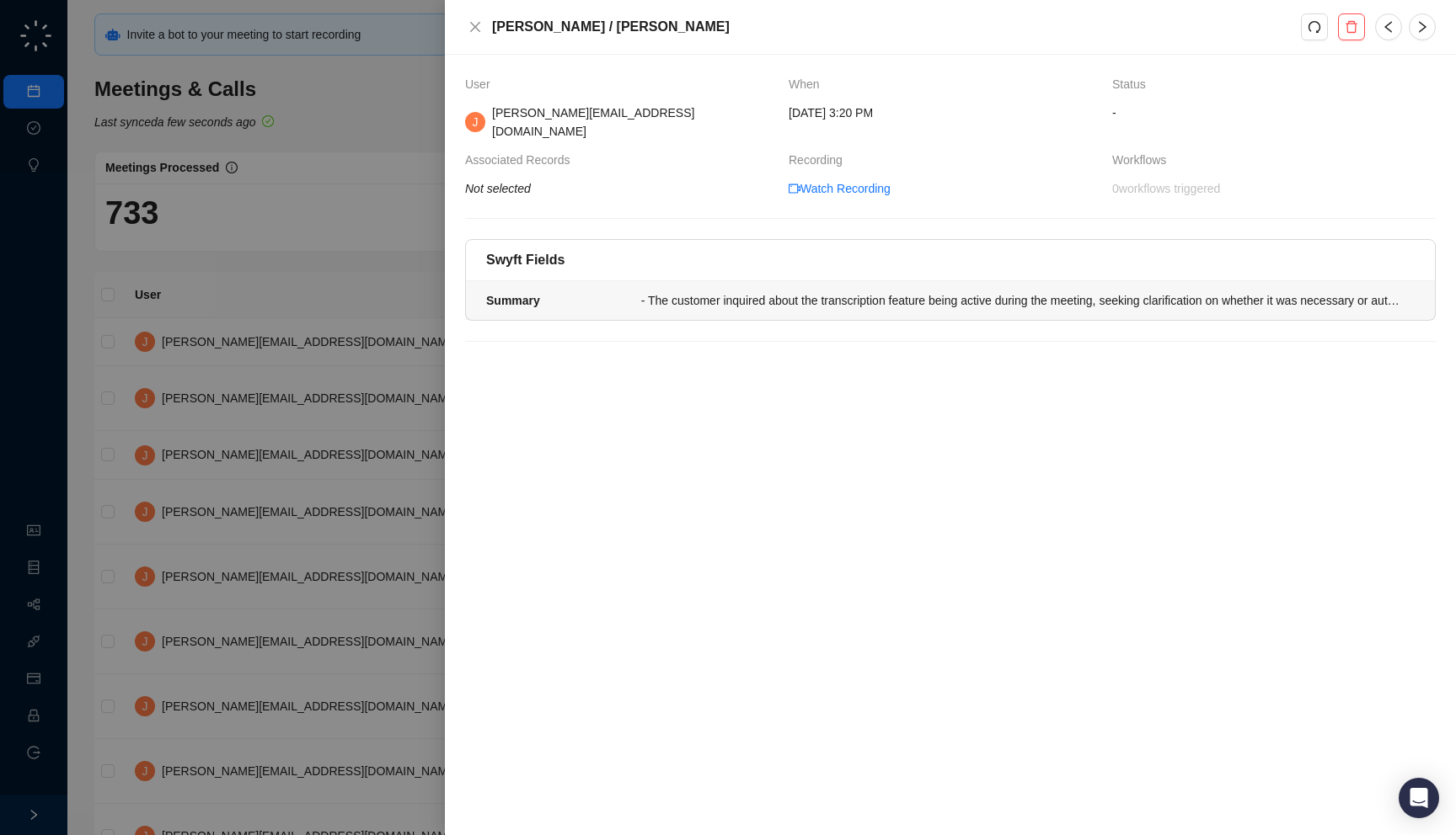
click at [1005, 282] on li "Summary - The customer inquired about the transcription feature being active du…" at bounding box center [951, 301] width 969 height 39
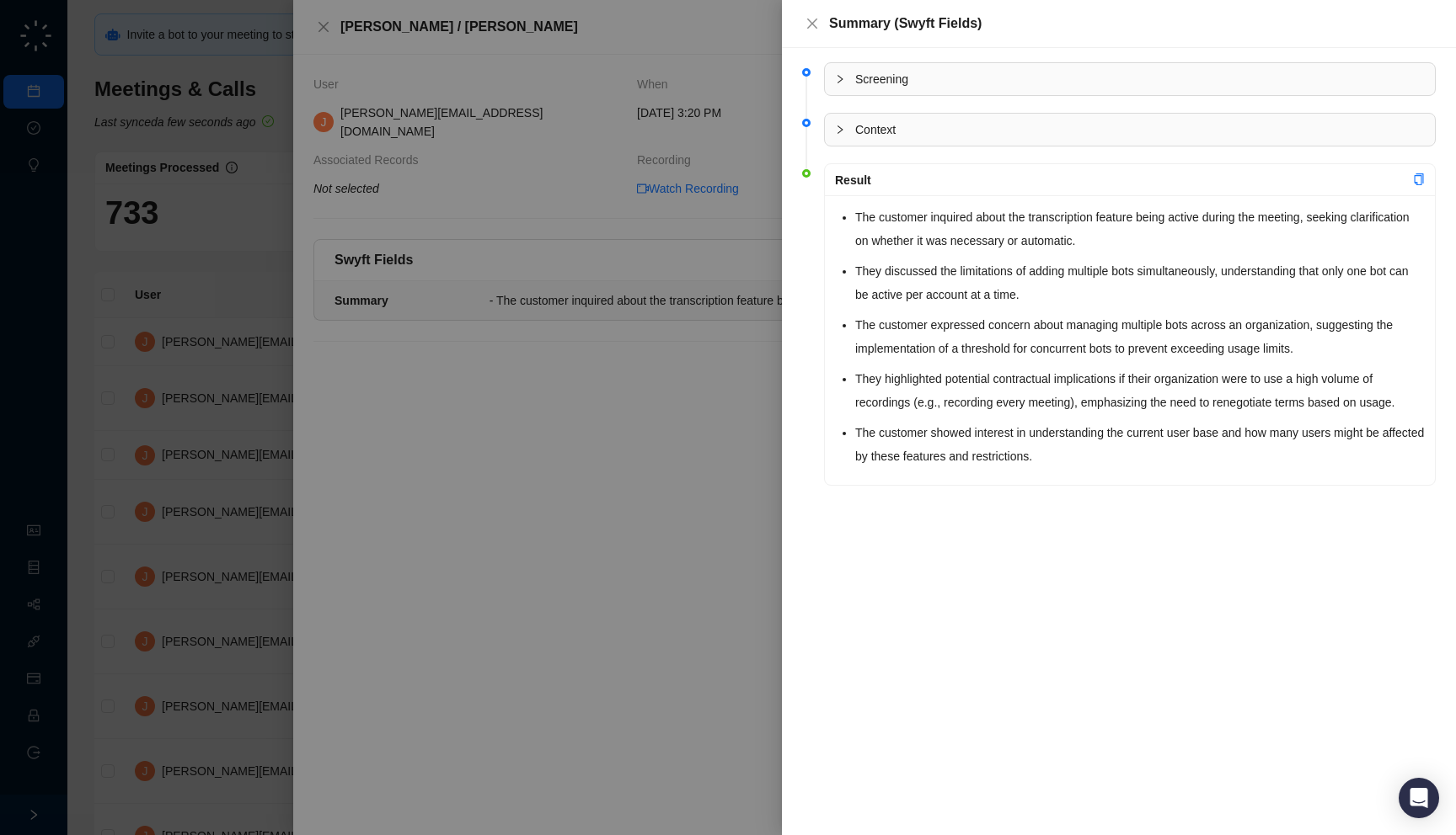
click at [280, 306] on div at bounding box center [728, 418] width 1456 height 835
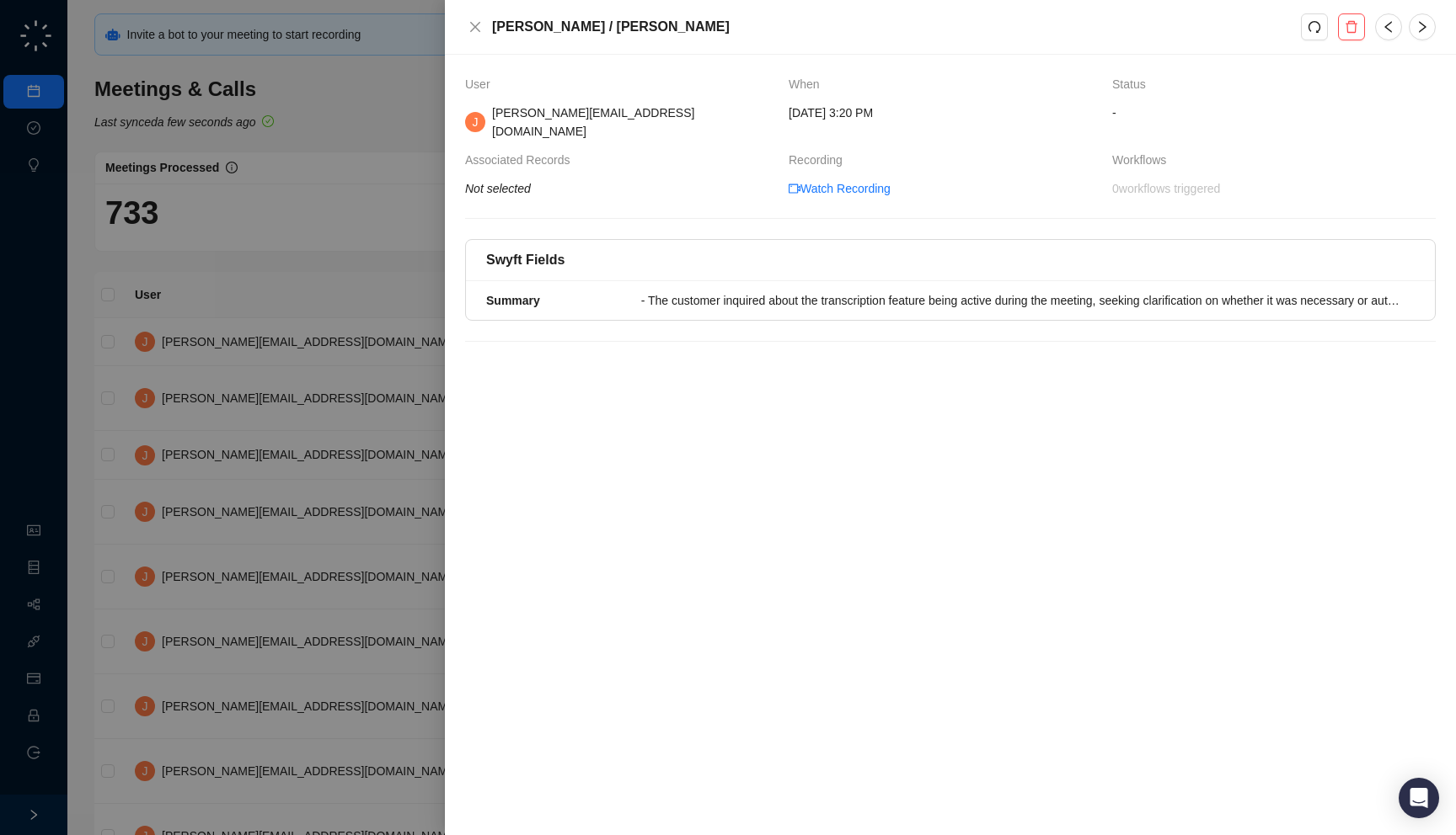
click at [267, 306] on div at bounding box center [728, 418] width 1456 height 835
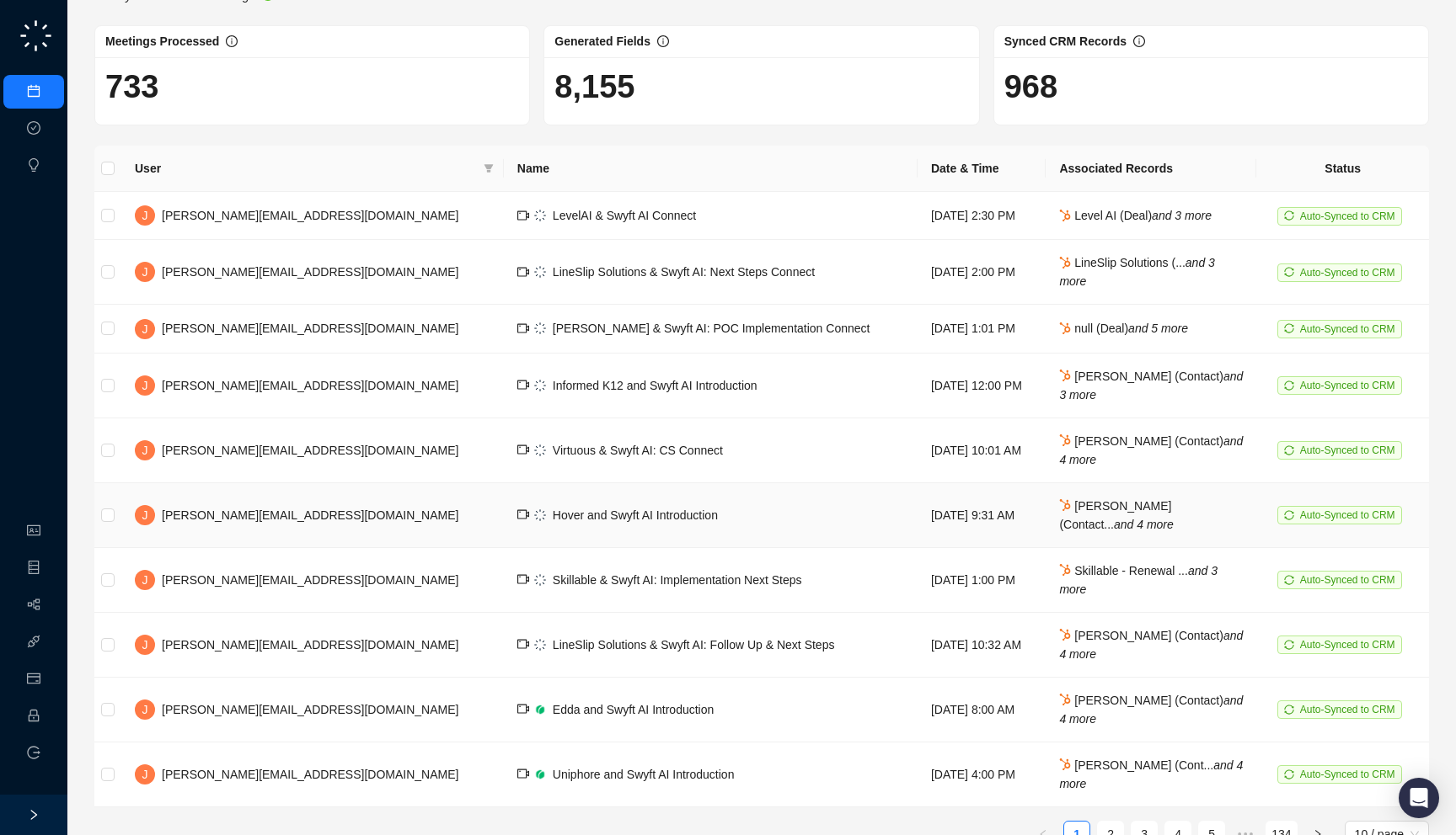
scroll to position [165, 0]
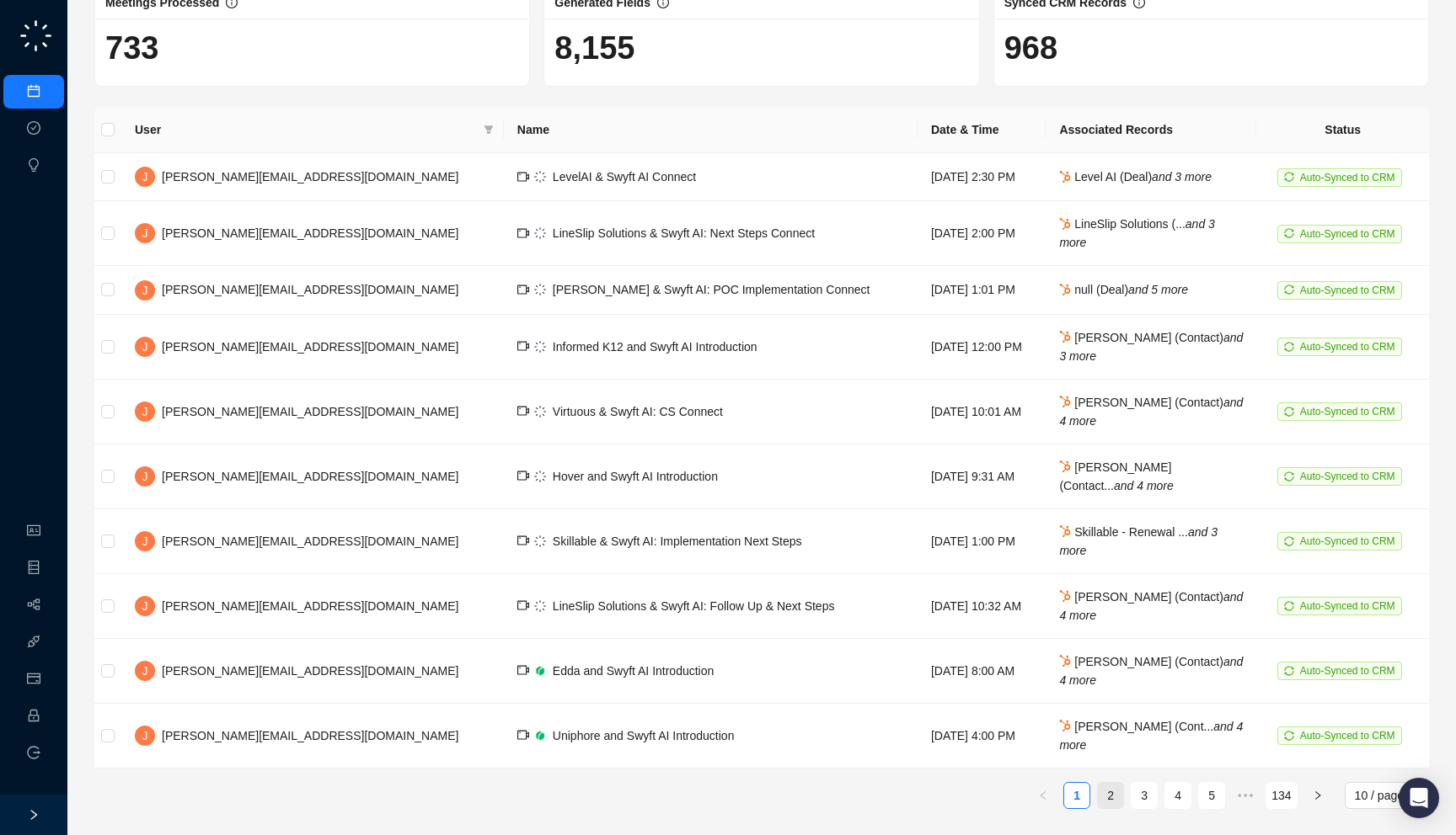
click at [1120, 800] on link "2" at bounding box center [1110, 795] width 25 height 25
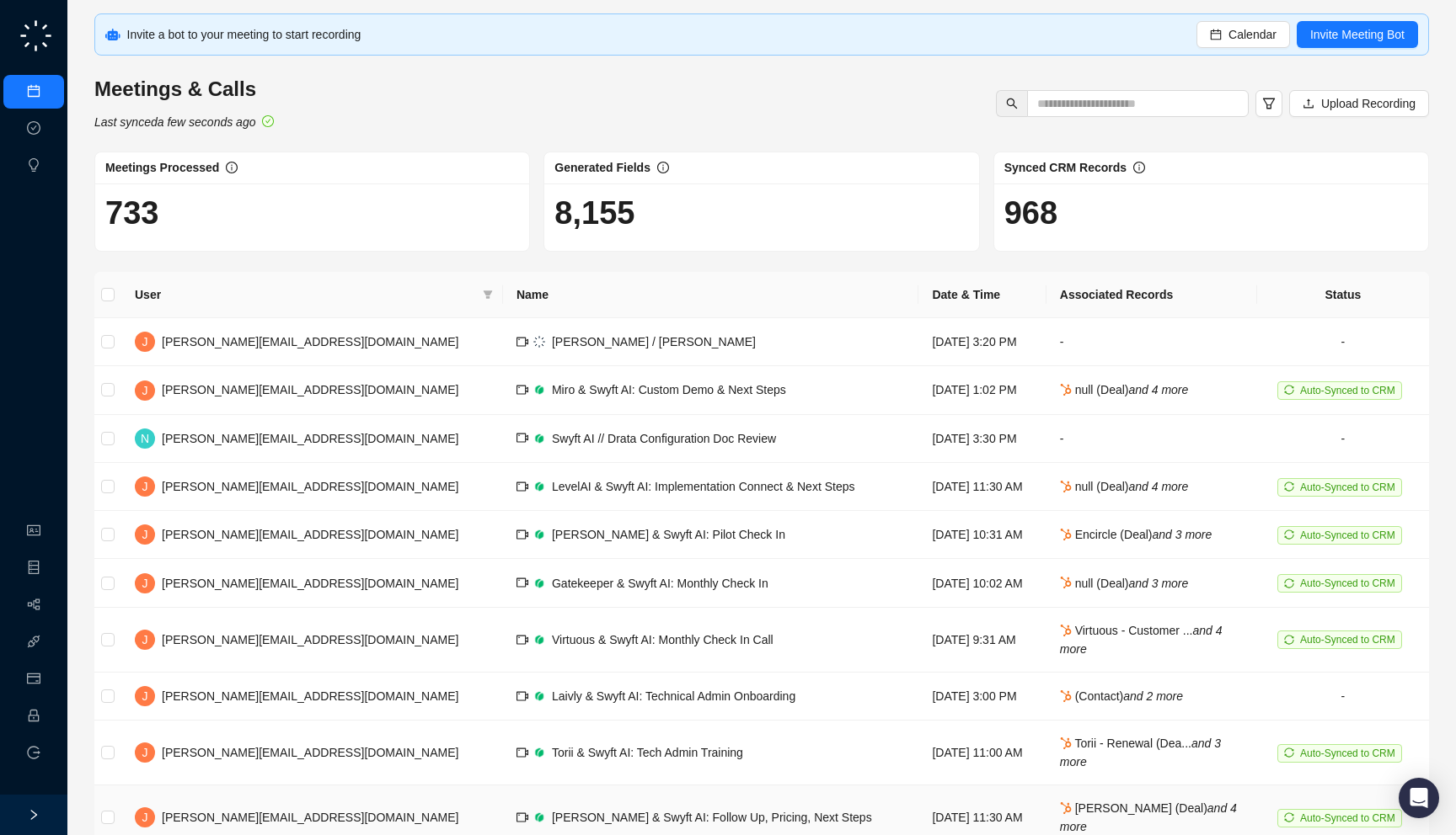
scroll to position [66, 0]
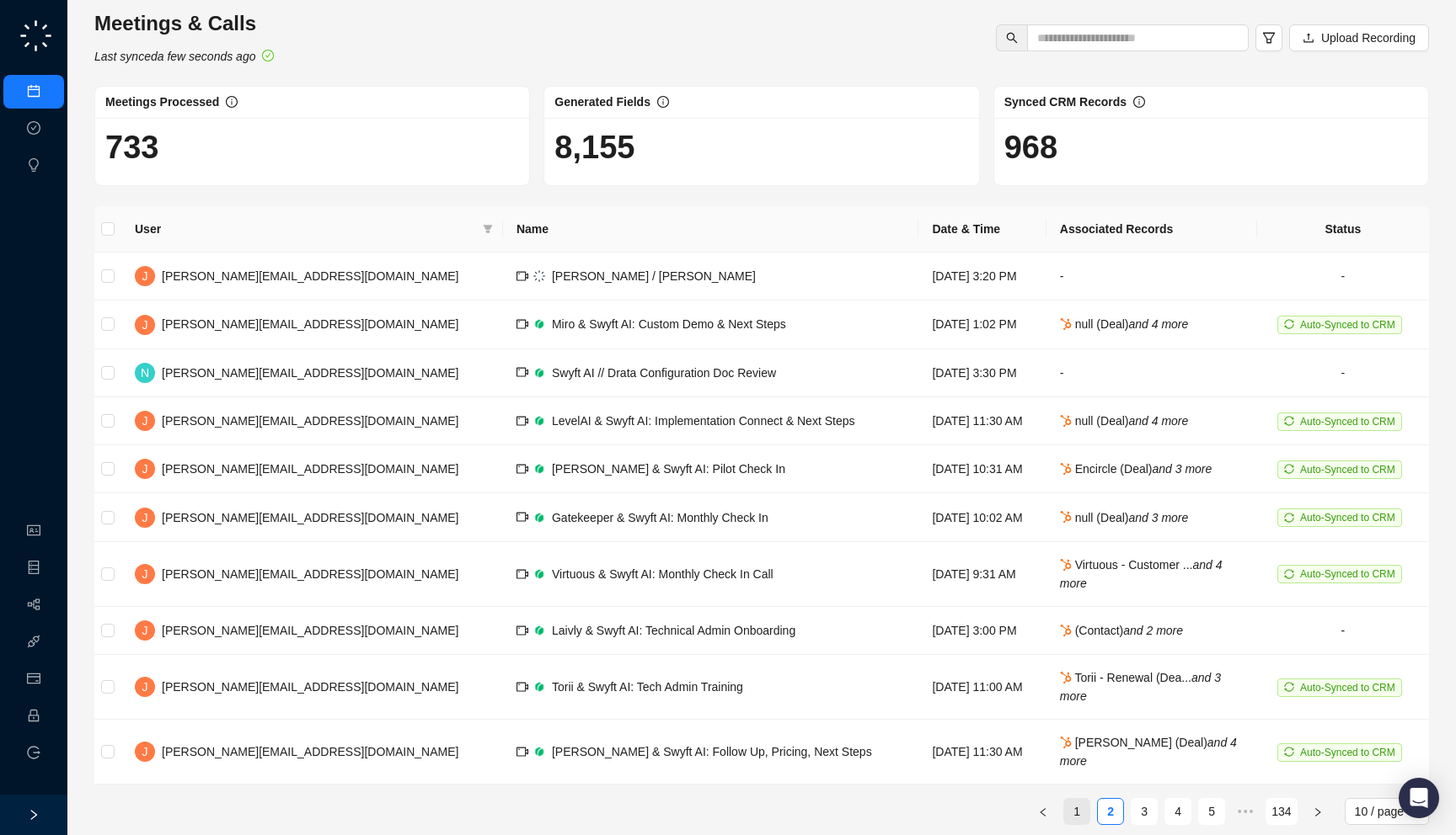
click at [1069, 799] on link "1" at bounding box center [1076, 812] width 25 height 25
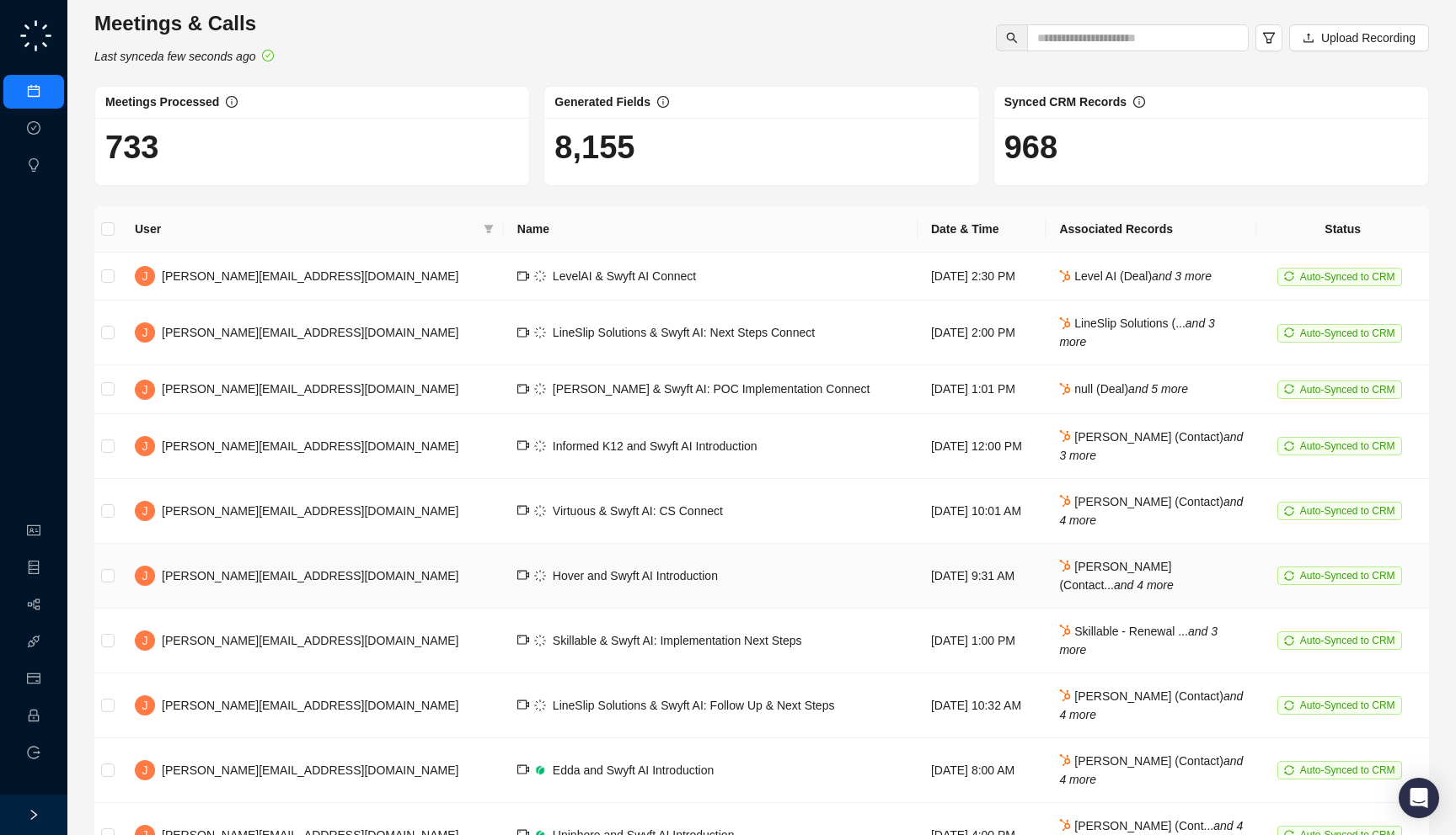
scroll to position [165, 0]
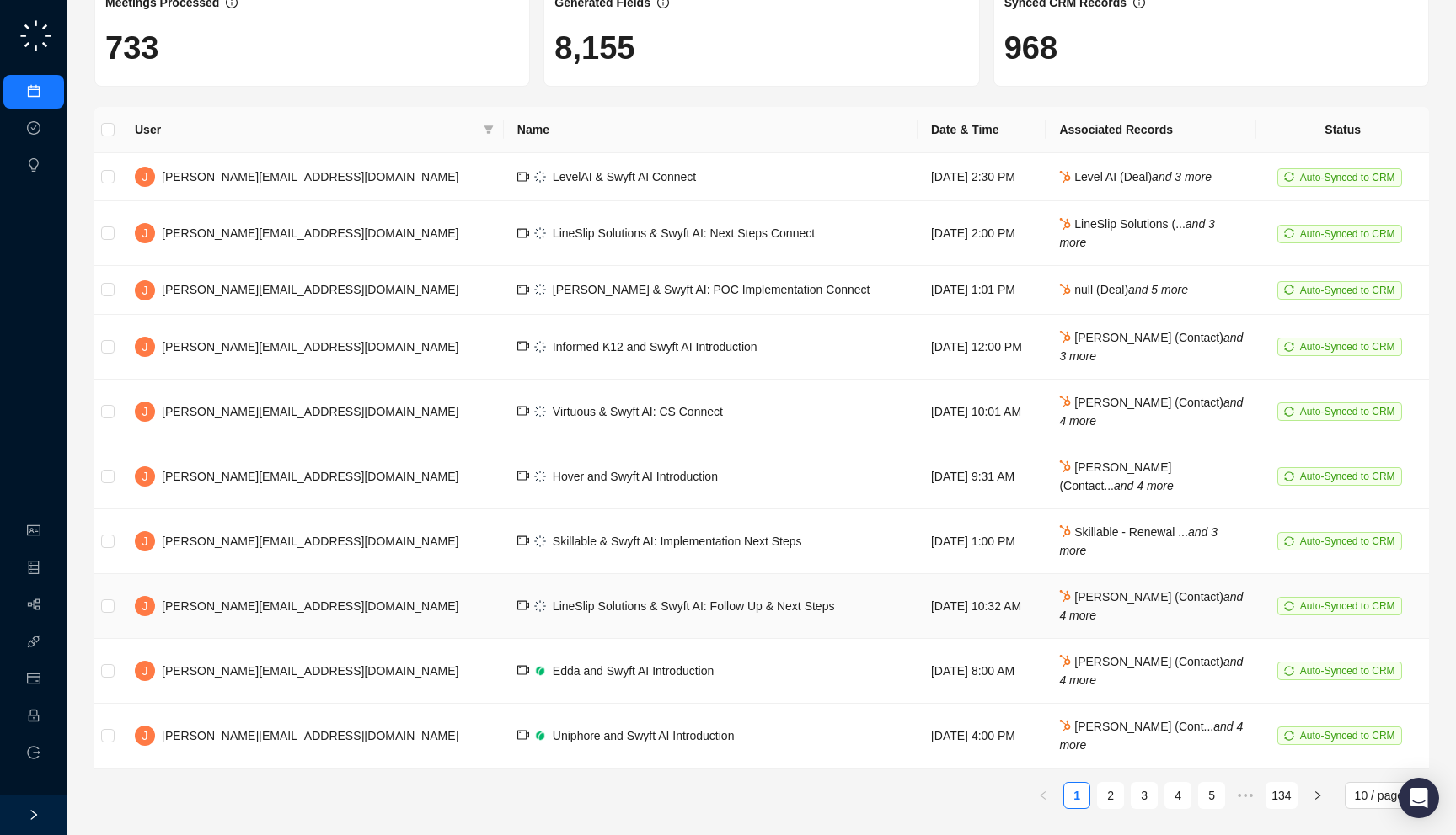
click at [748, 631] on td "LineSlip Solutions & Swyft AI: Follow Up & Next Steps" at bounding box center [710, 606] width 413 height 65
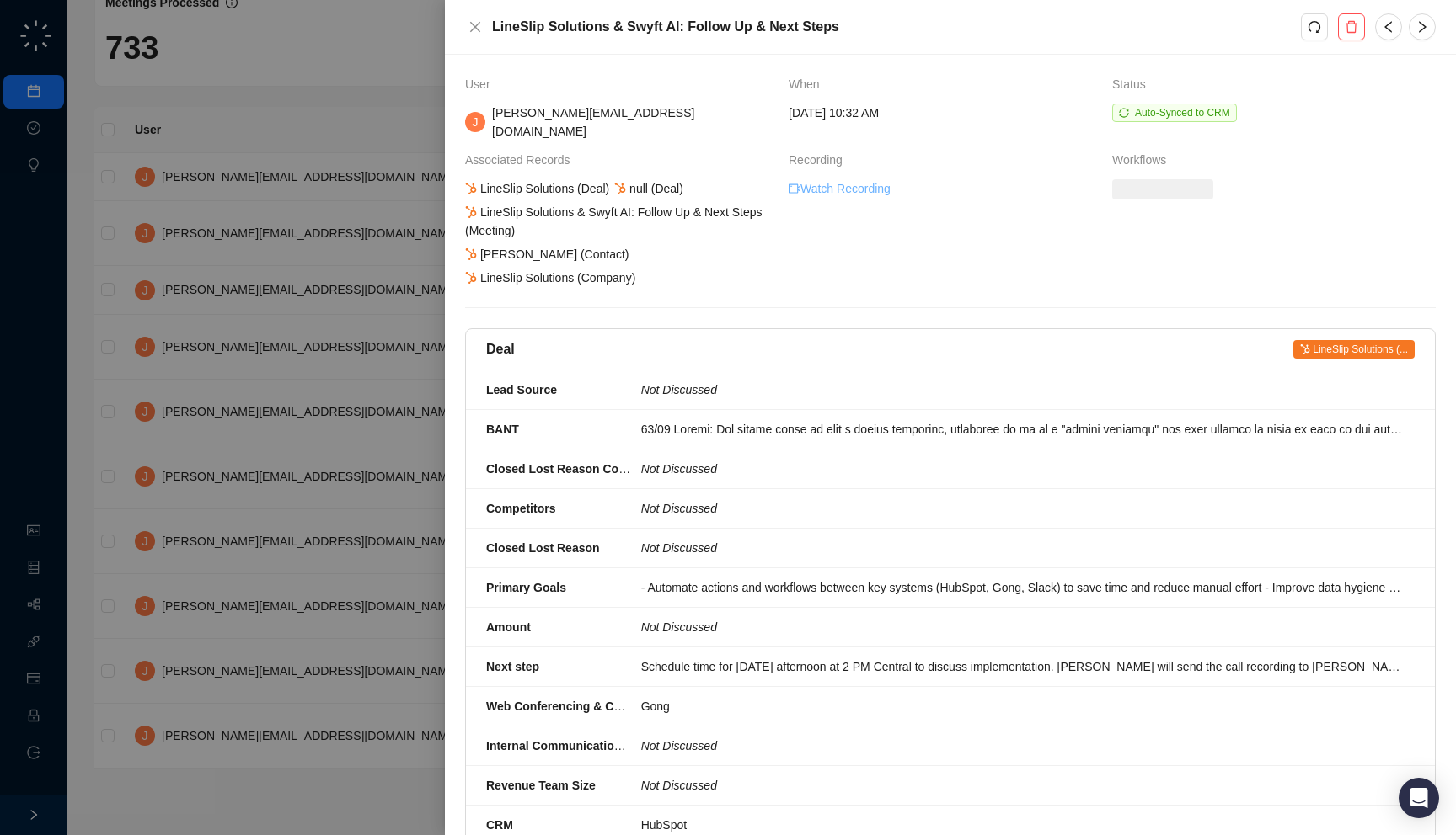
click at [845, 179] on link "Watch Recording" at bounding box center [840, 188] width 102 height 18
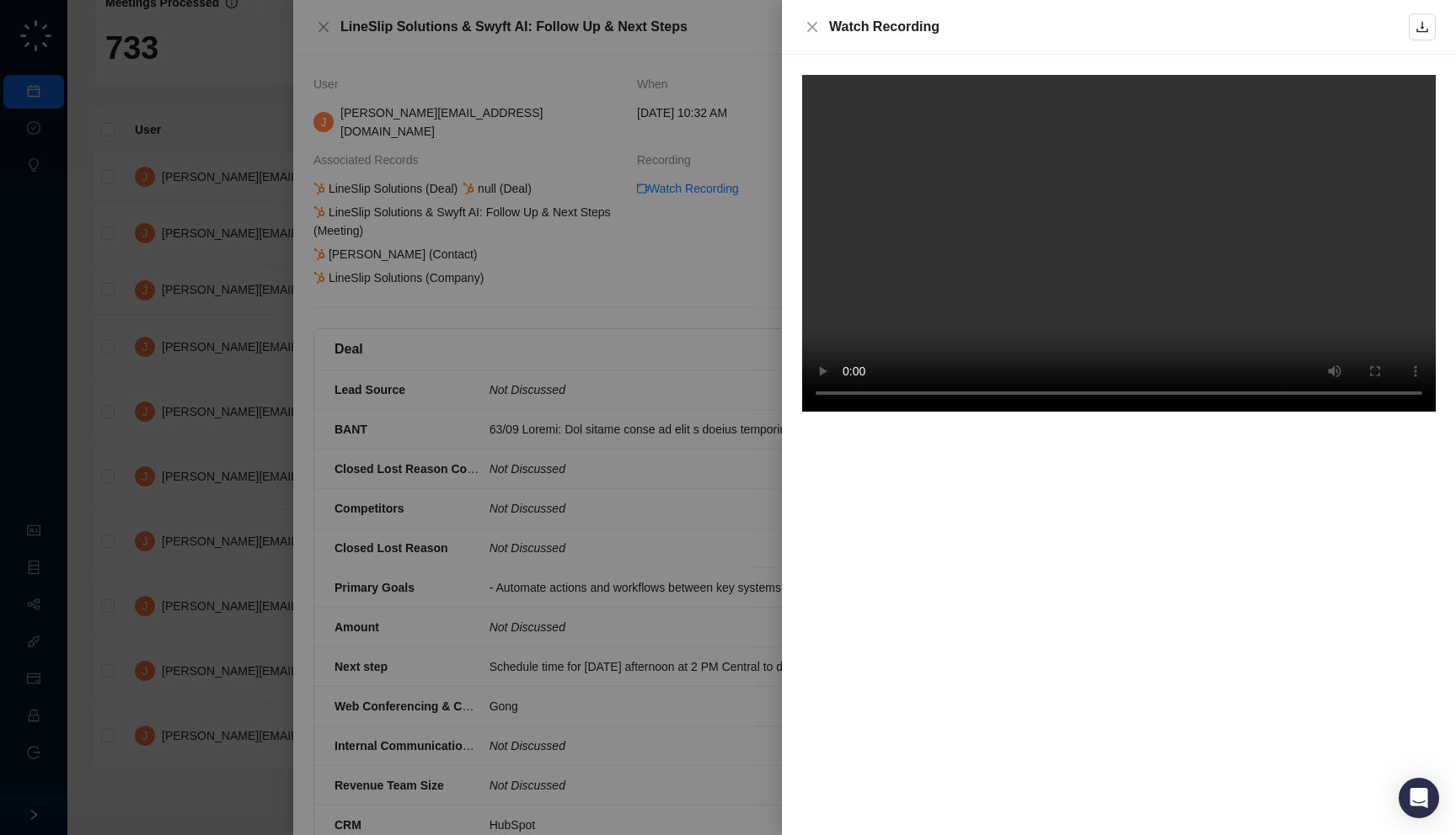
click at [564, 362] on div at bounding box center [728, 418] width 1456 height 835
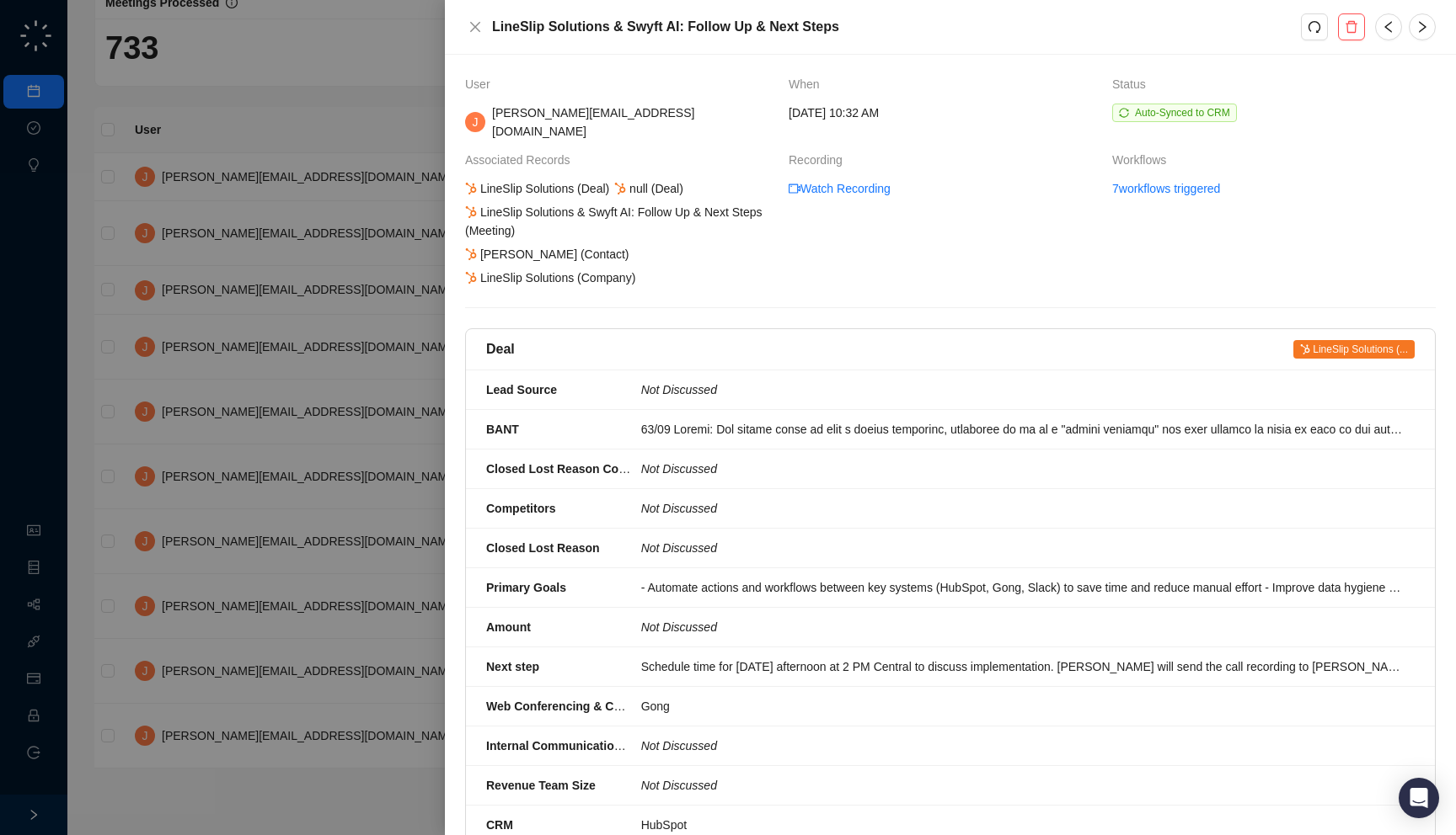
click at [335, 324] on div at bounding box center [728, 418] width 1456 height 835
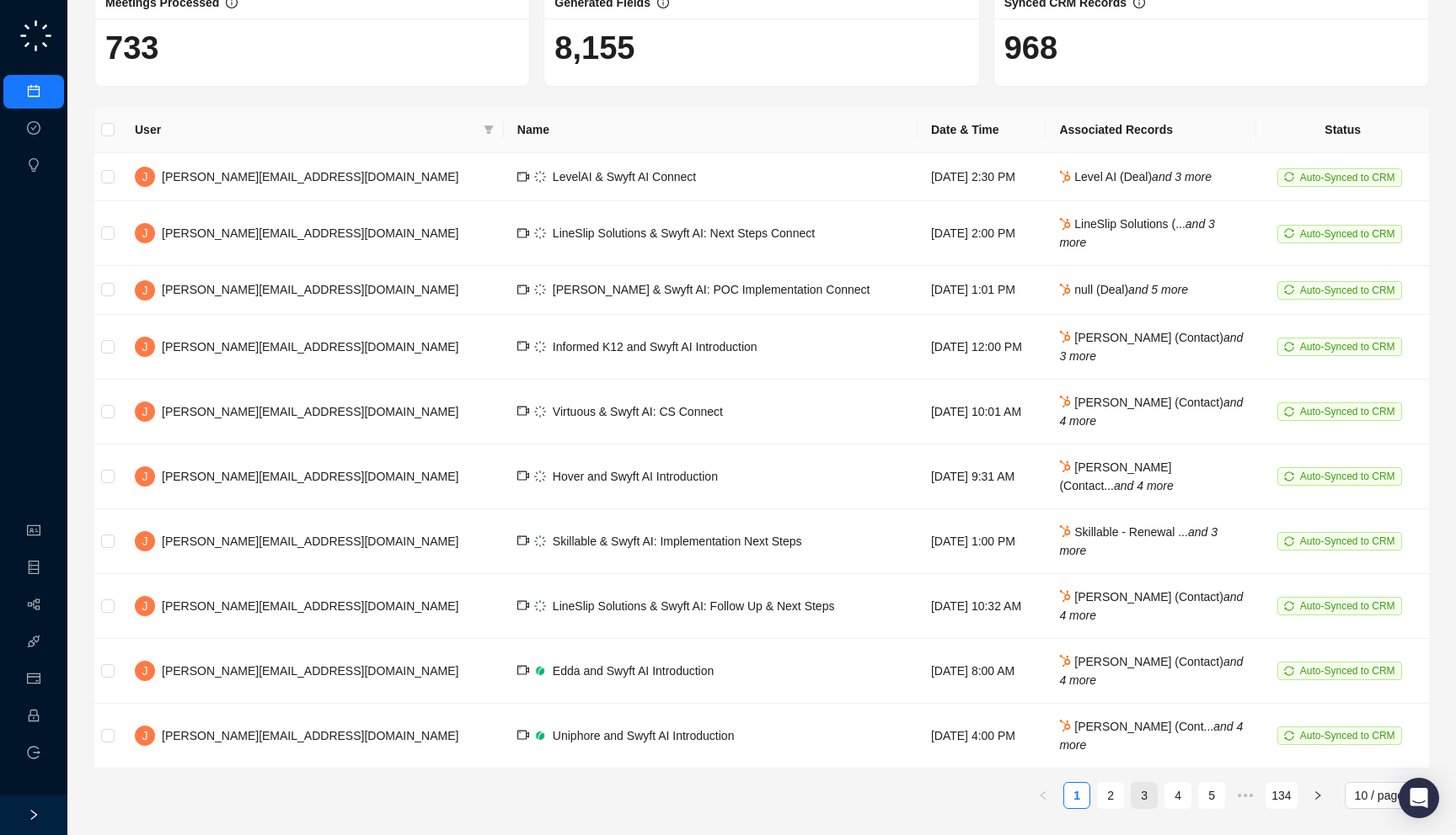
click at [1133, 800] on link "3" at bounding box center [1144, 795] width 25 height 25
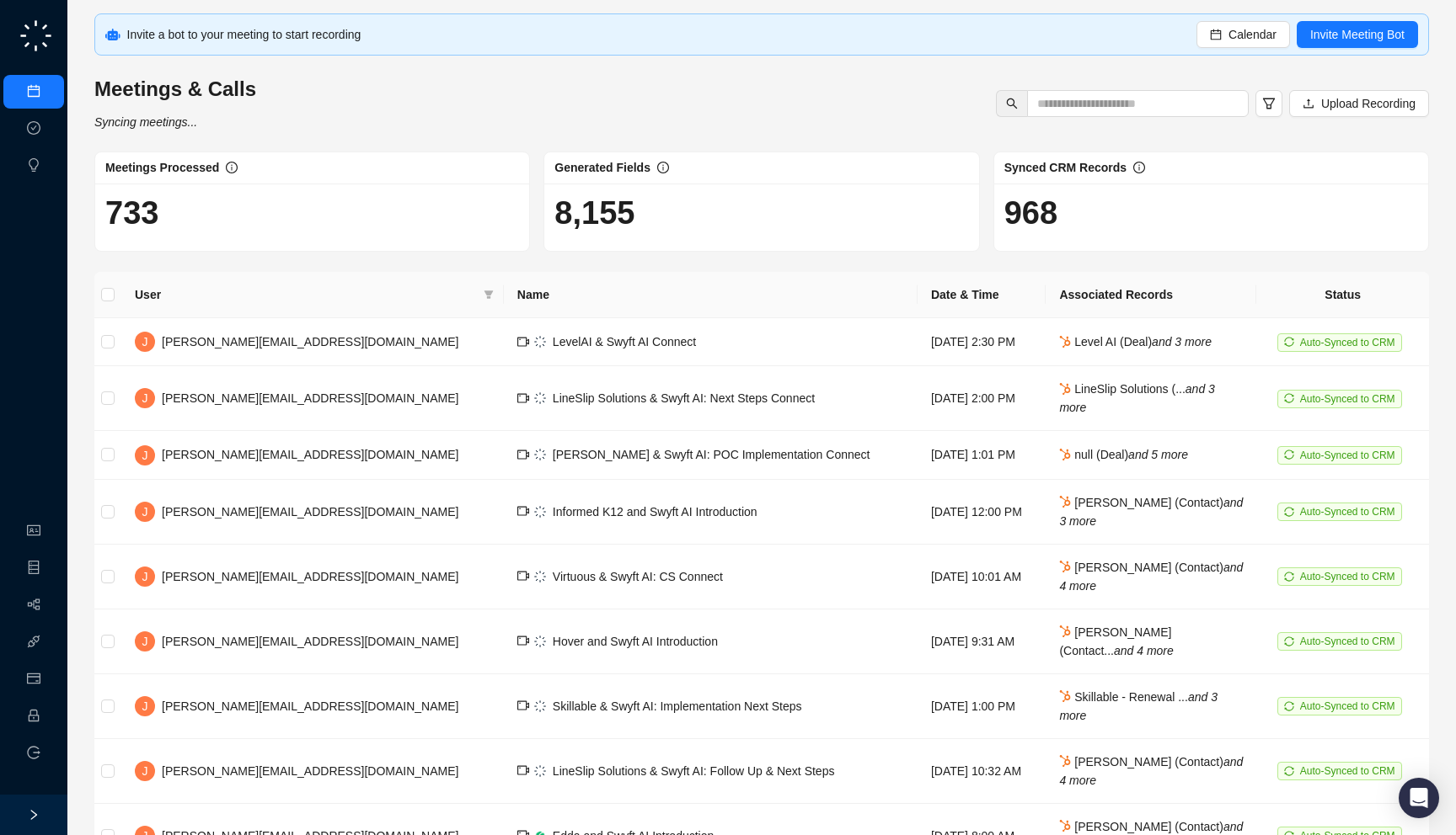
click at [1121, 800] on main "Invite a bot to your meeting to start recording Calendar Invite Meeting Bot Mee…" at bounding box center [762, 501] width 1335 height 974
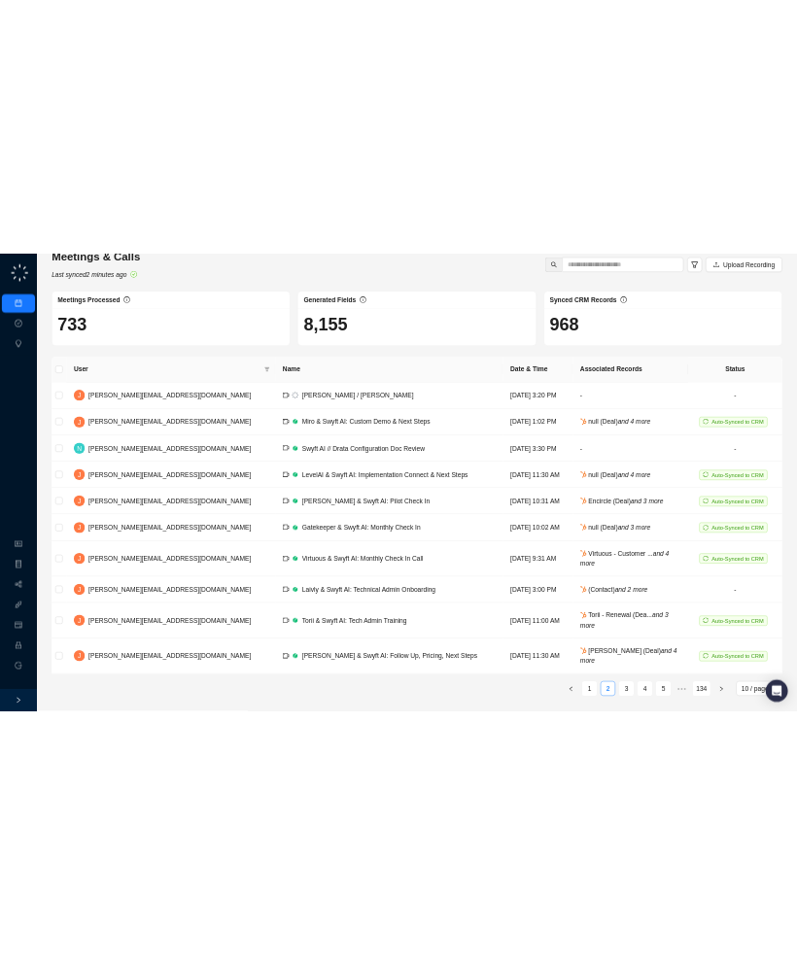
scroll to position [76, 0]
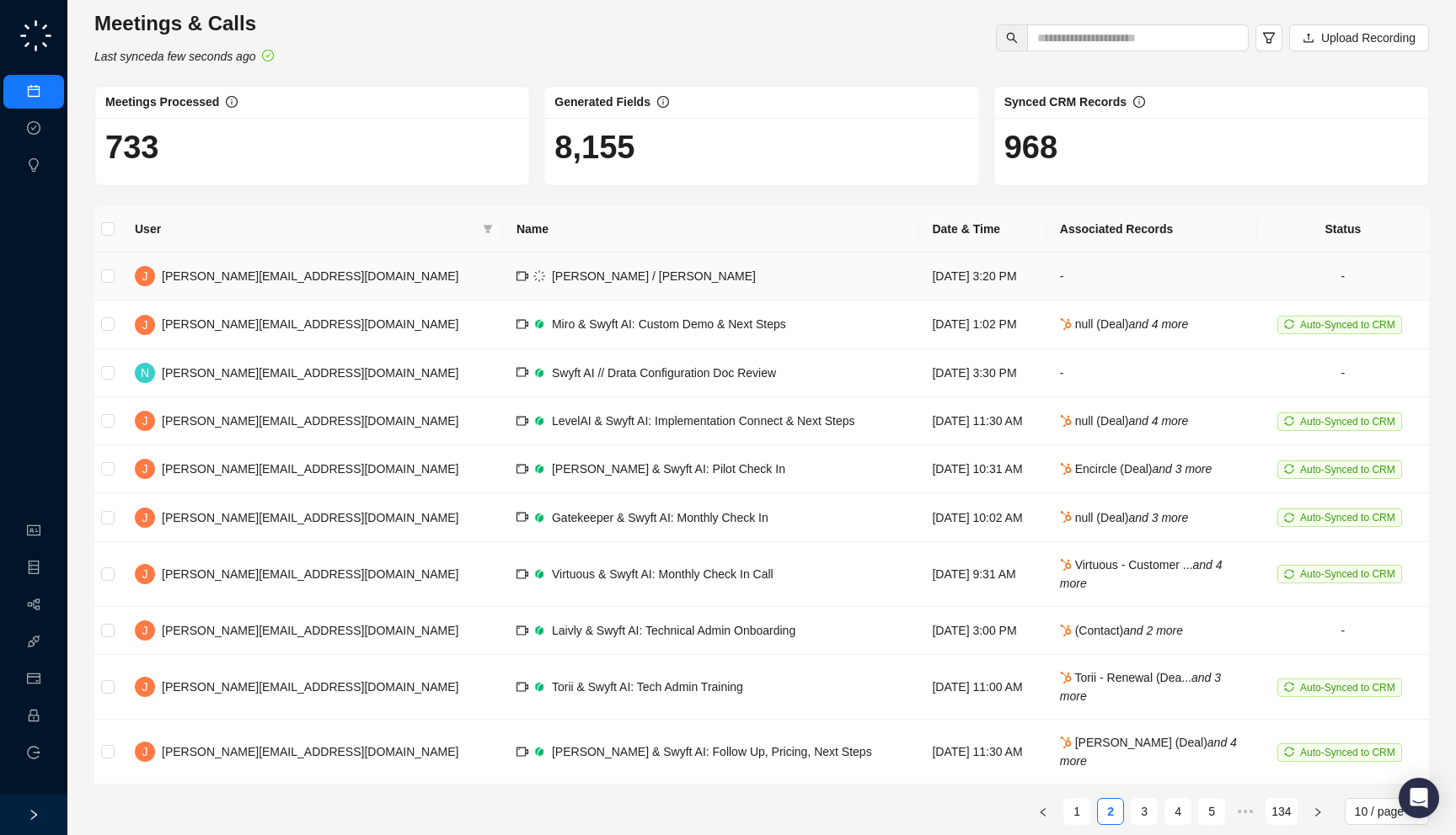
click at [573, 261] on td "[PERSON_NAME] / [PERSON_NAME]" at bounding box center [711, 276] width 416 height 48
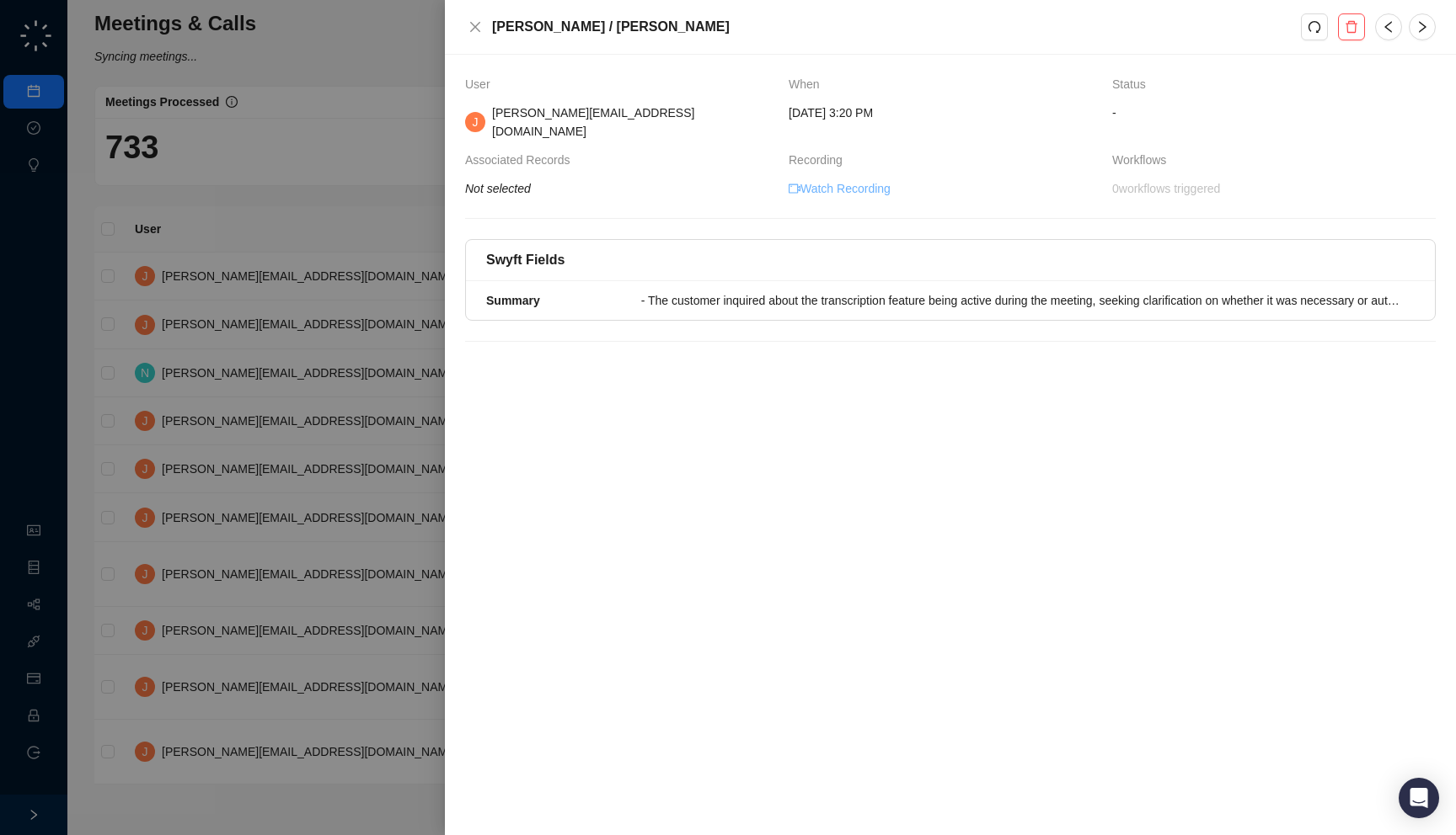
click at [817, 179] on link "Watch Recording" at bounding box center [840, 188] width 102 height 18
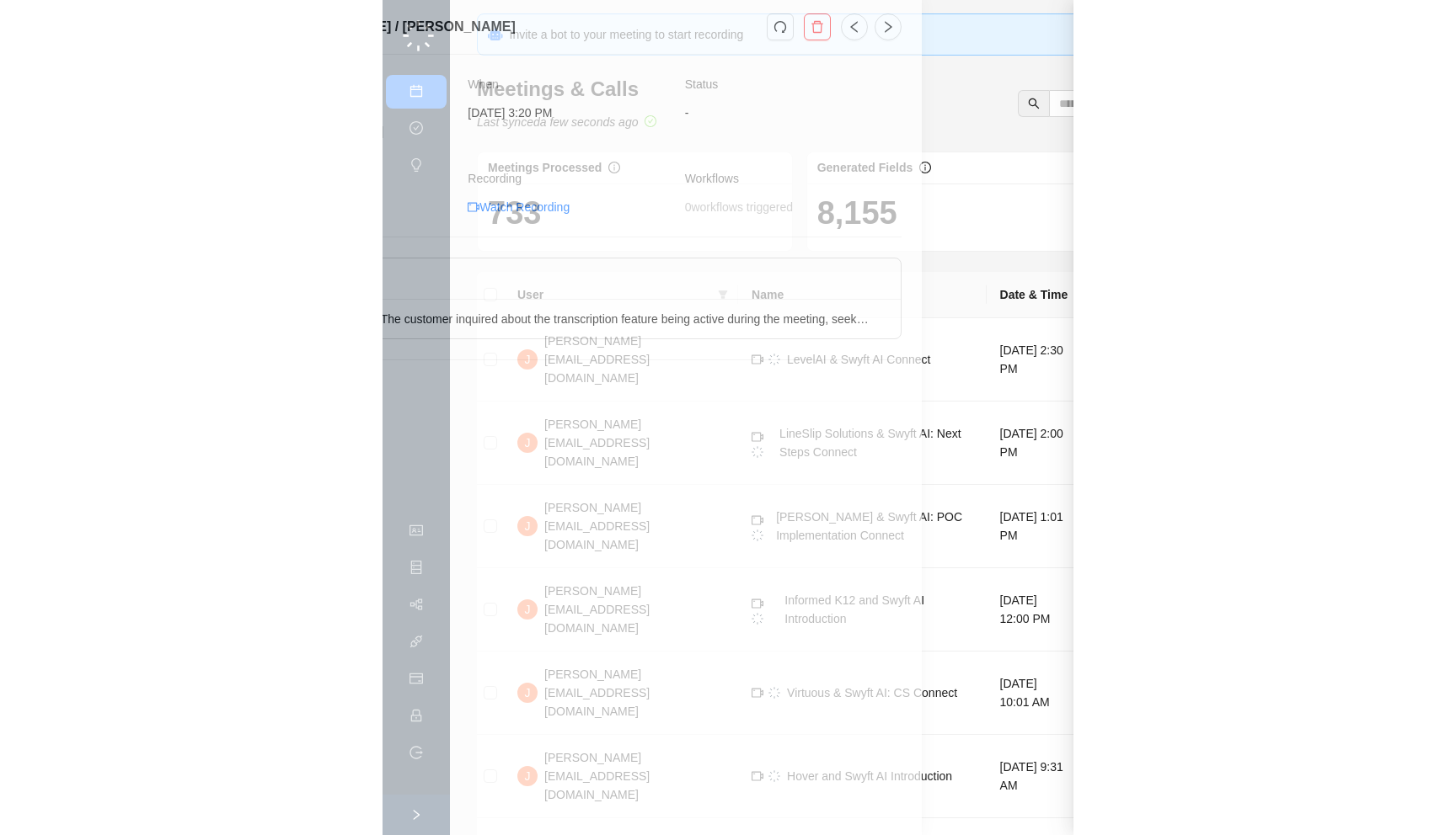
scroll to position [66, 0]
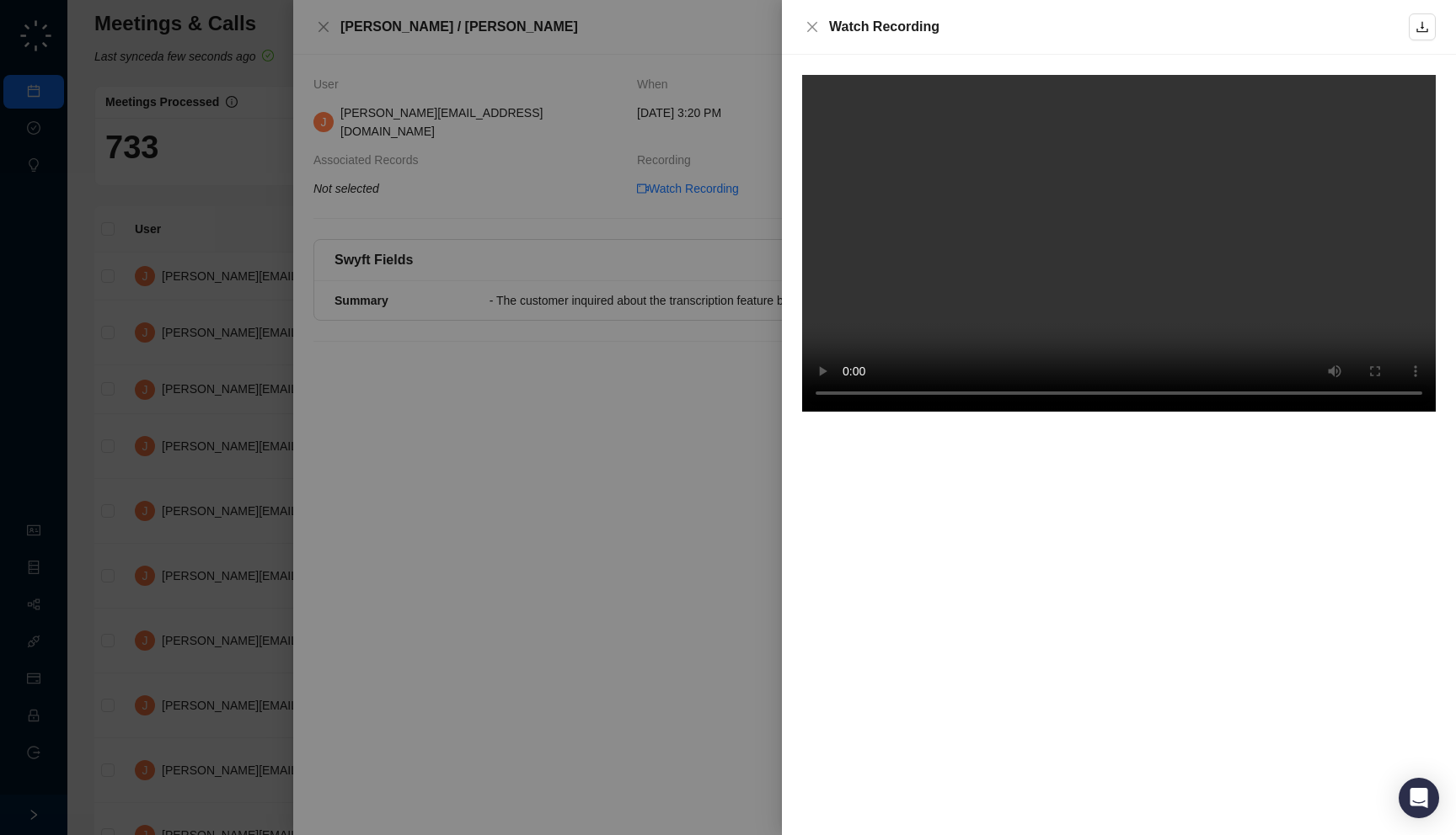
click at [690, 737] on div at bounding box center [1119, 444] width 674 height 780
click at [690, 654] on div at bounding box center [728, 418] width 1456 height 835
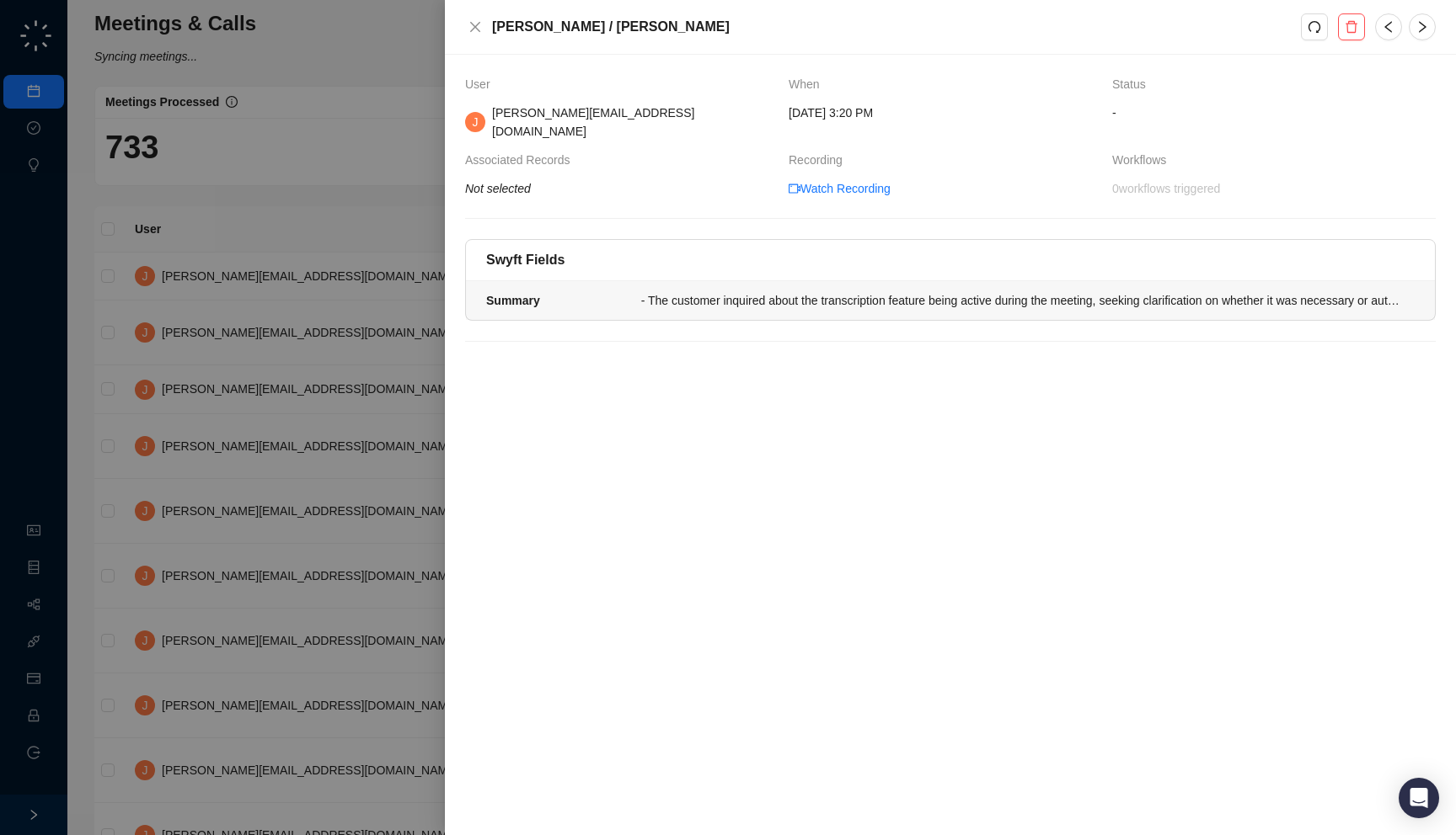
click at [690, 301] on li "Summary - The customer inquired about the transcription feature being active du…" at bounding box center [951, 301] width 969 height 39
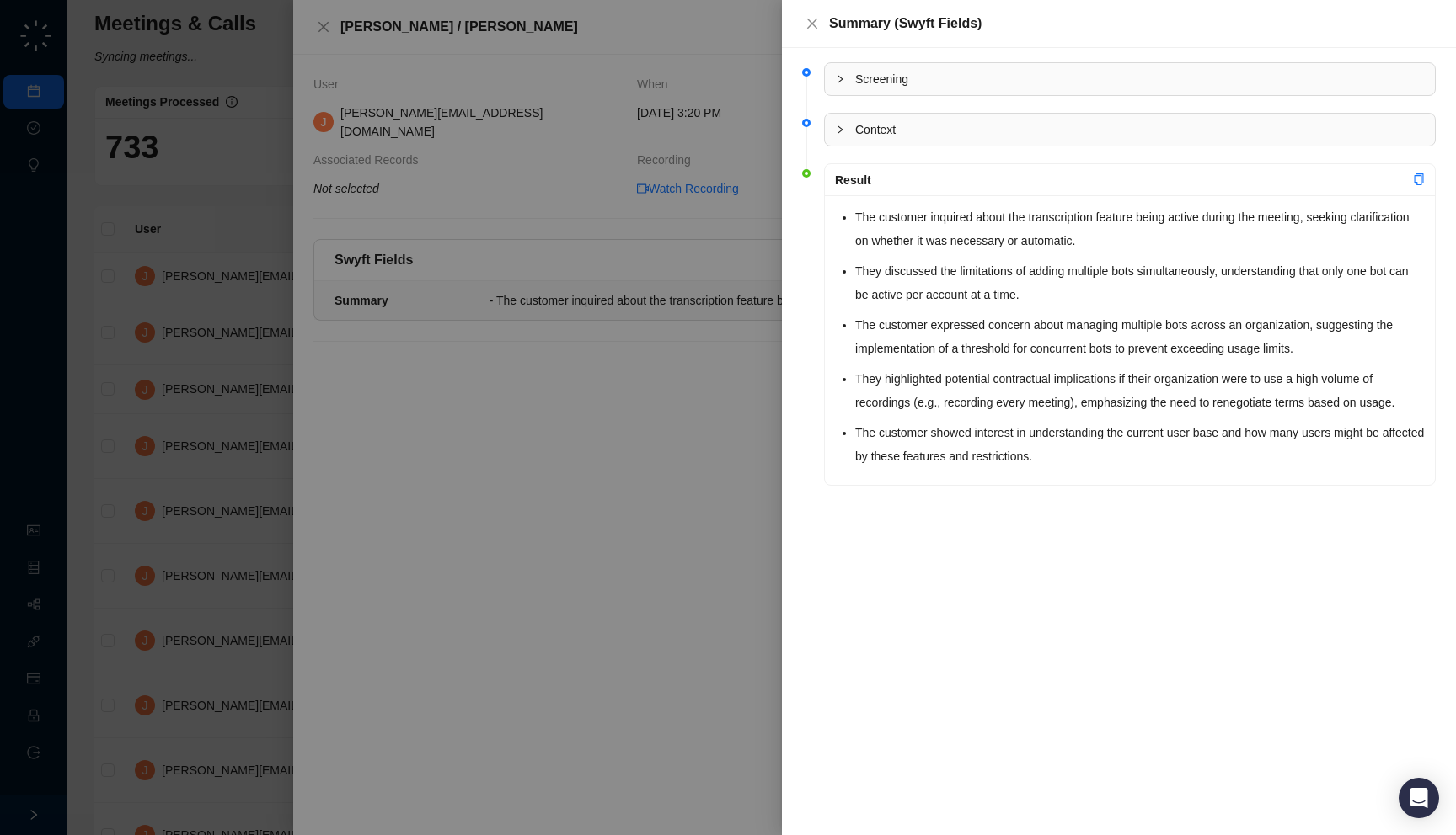
click at [584, 527] on div at bounding box center [728, 418] width 1456 height 835
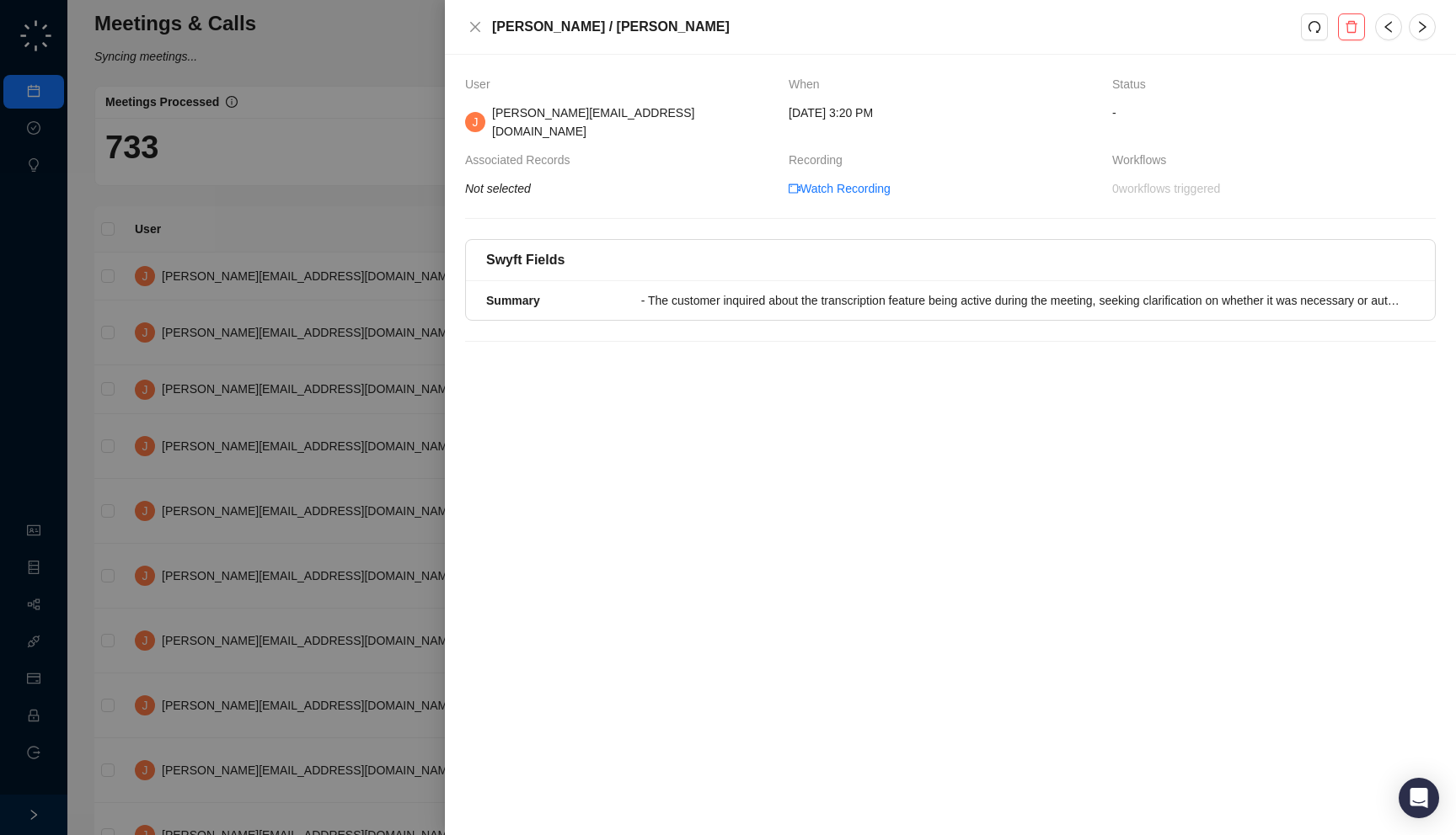
click at [291, 325] on div at bounding box center [728, 418] width 1456 height 835
